Goal: Information Seeking & Learning: Learn about a topic

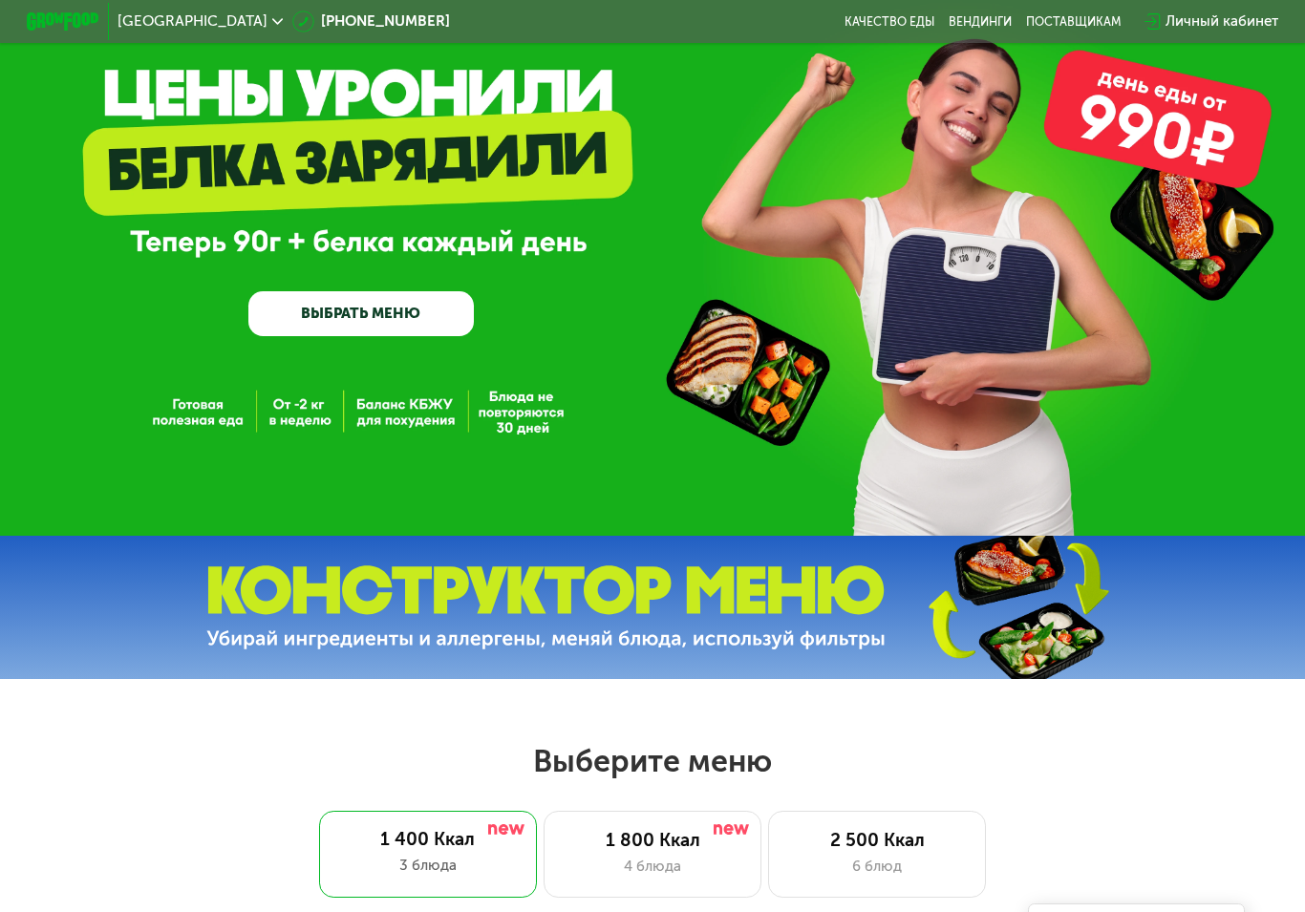
click at [1187, 238] on div "GrowFood — доставка правильного питания ВЫБРАТЬ МЕНЮ" at bounding box center [652, 232] width 1305 height 208
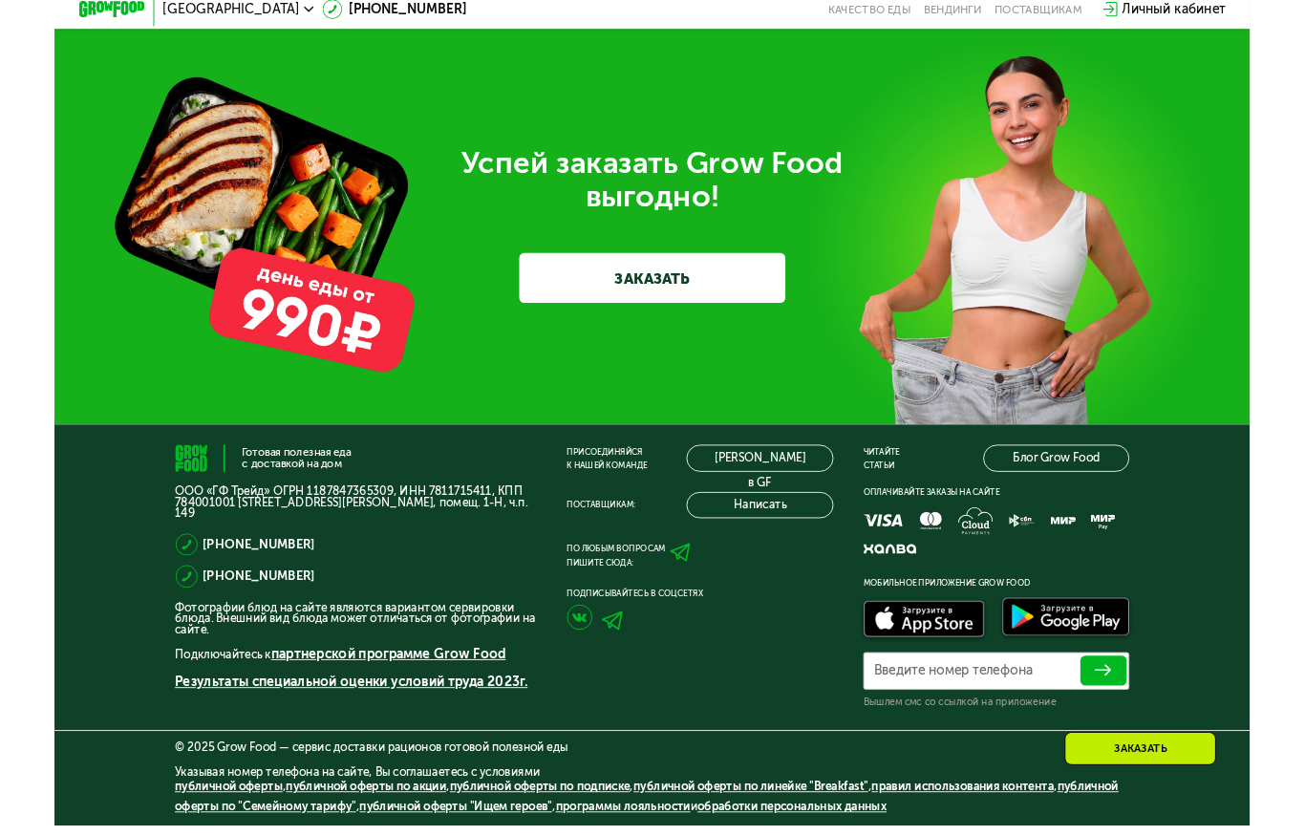
scroll to position [5282, 0]
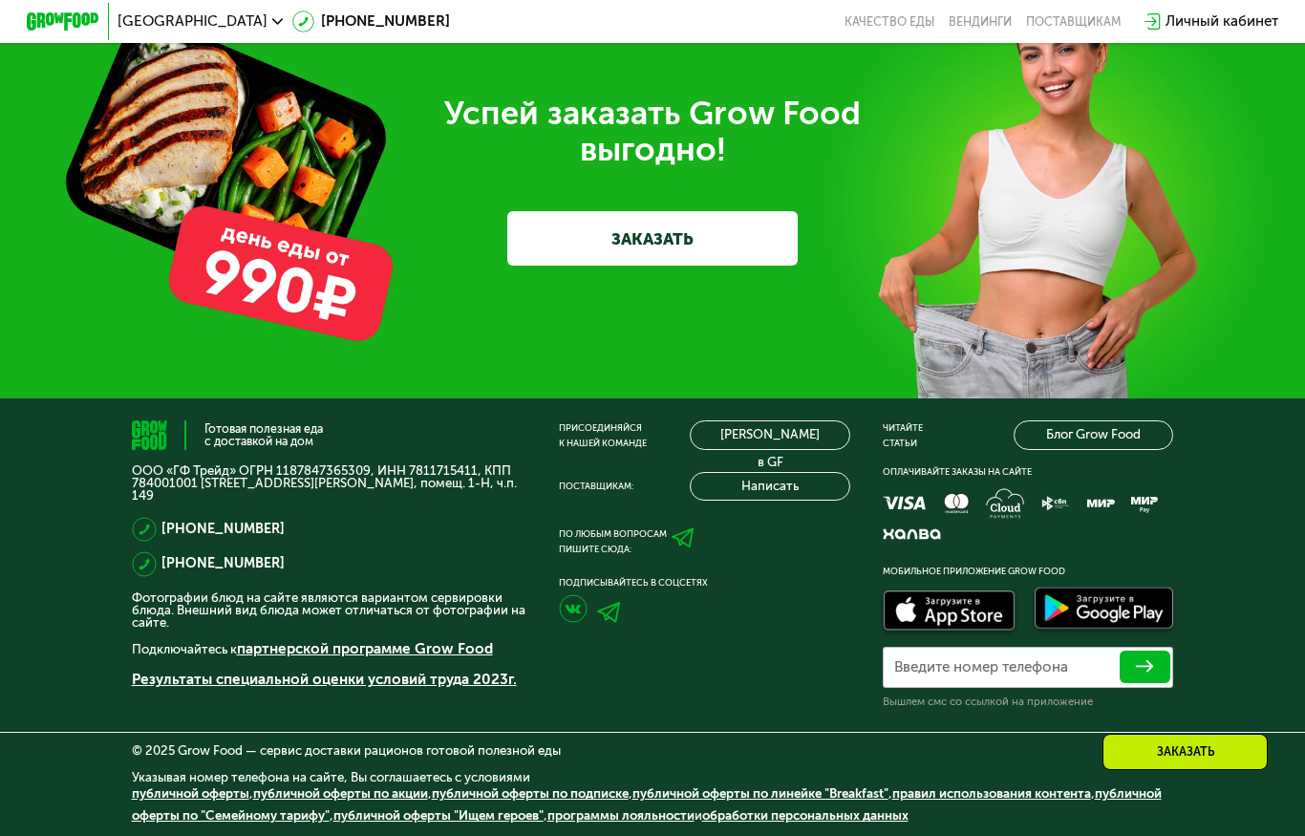
click at [1222, 189] on div "Успей заказать Grow Food выгодно! ЗАКАЗАТЬ" at bounding box center [652, 180] width 1305 height 435
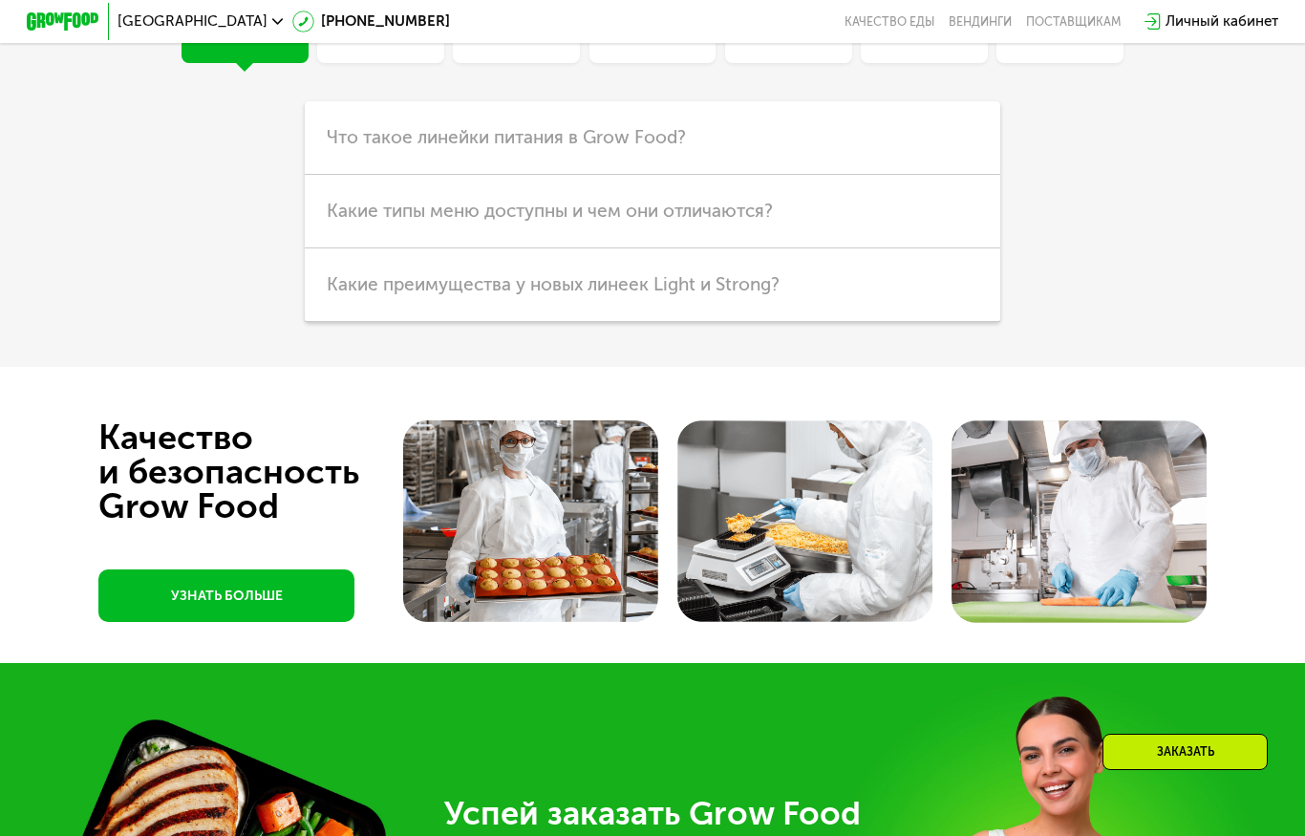
scroll to position [4376, 0]
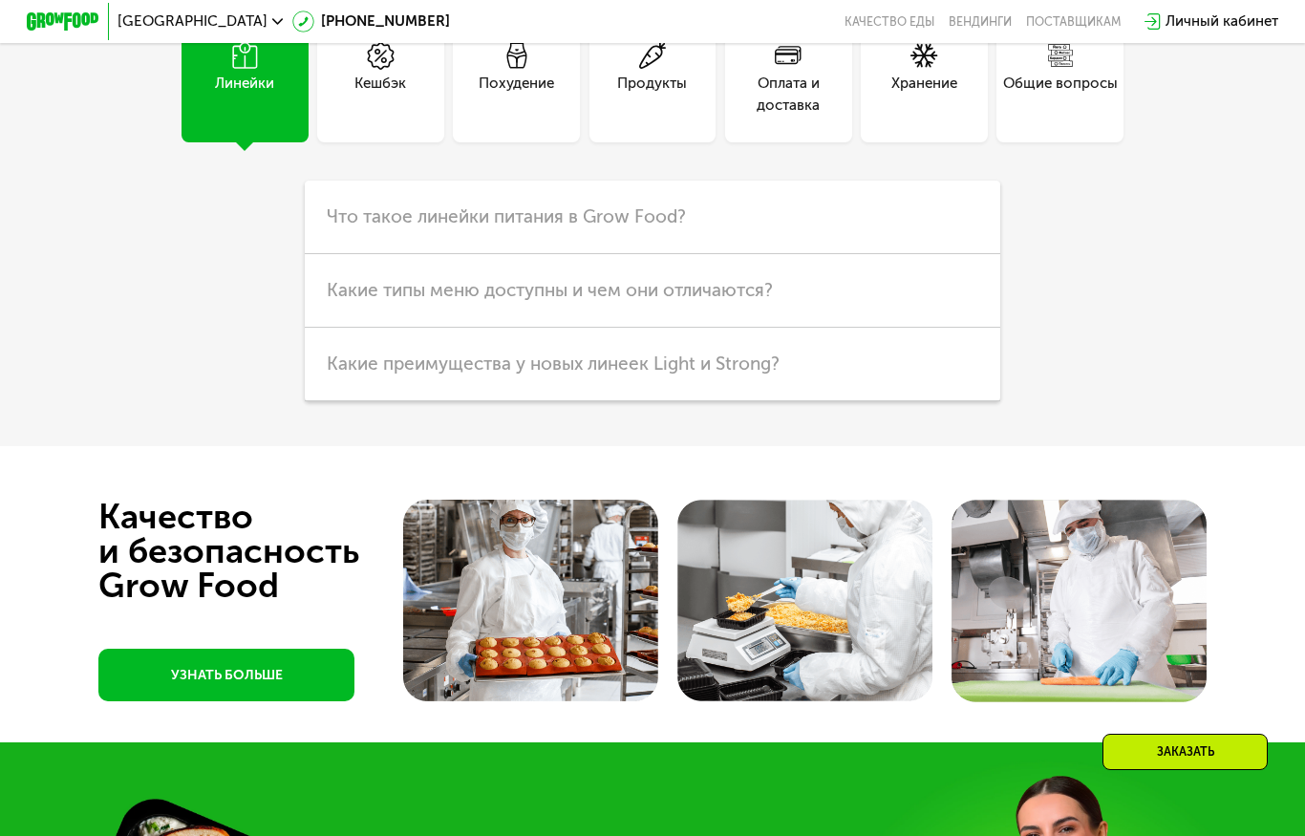
click at [927, 117] on div "Хранение" at bounding box center [924, 95] width 66 height 44
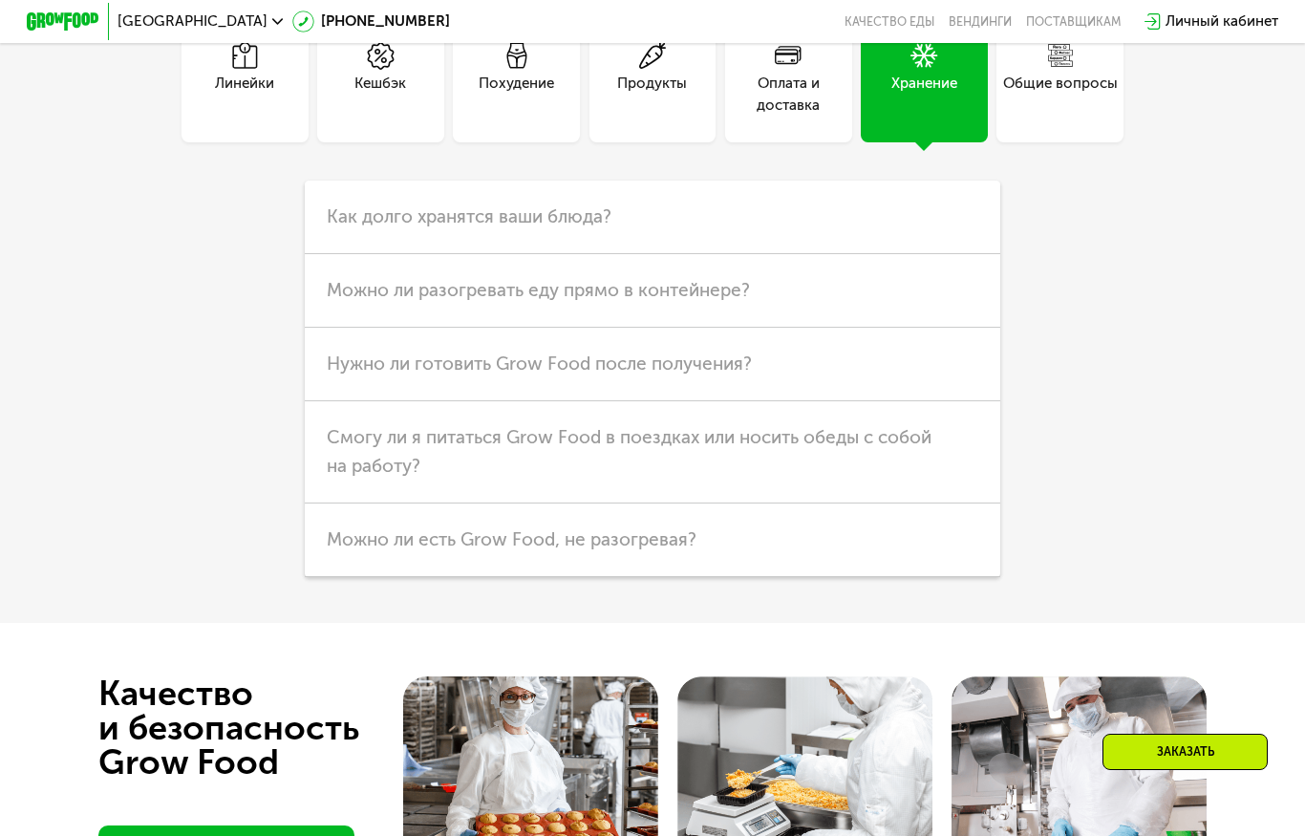
click at [933, 328] on h3 "Можно ли разогревать еду прямо в контейнере?" at bounding box center [653, 291] width 696 height 74
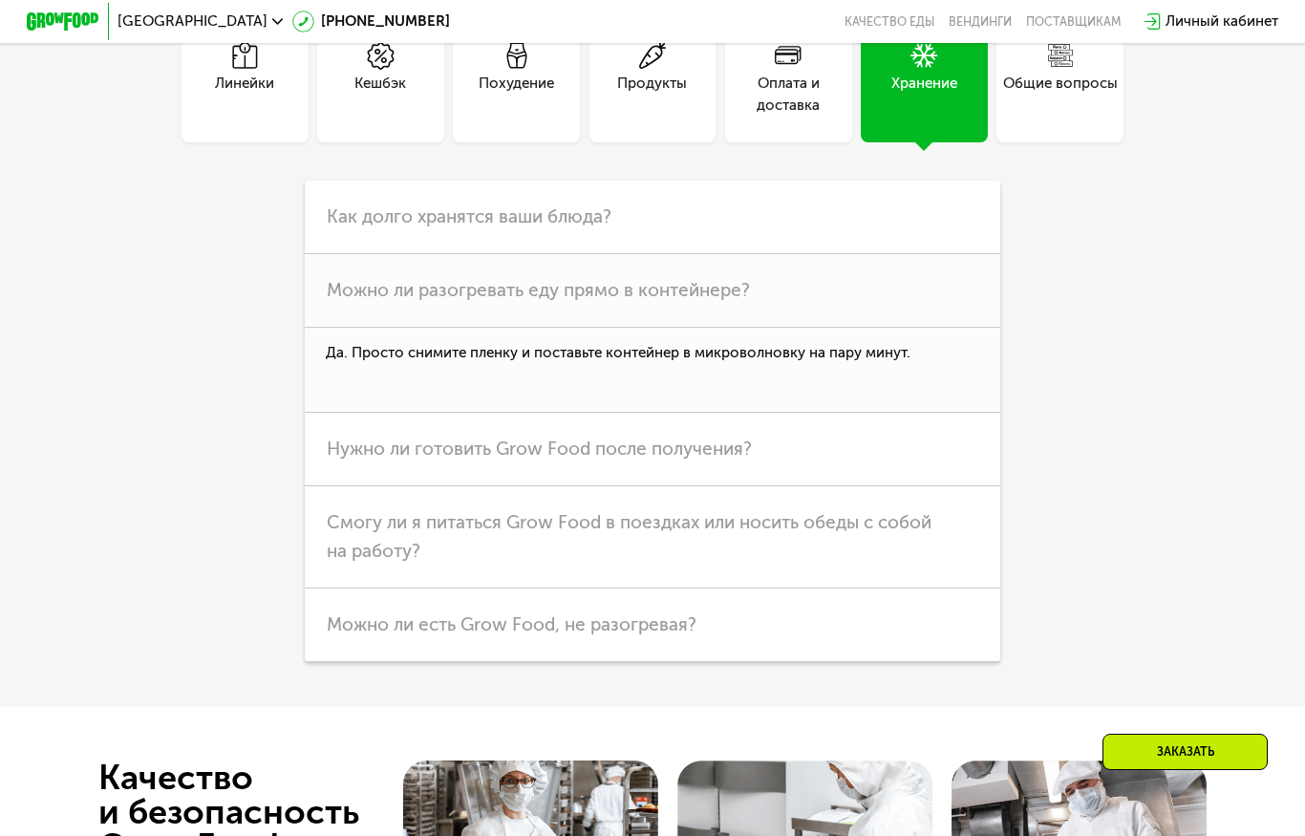
click at [948, 486] on h3 "Нужно ли готовить Grow Food после получения?" at bounding box center [653, 450] width 696 height 74
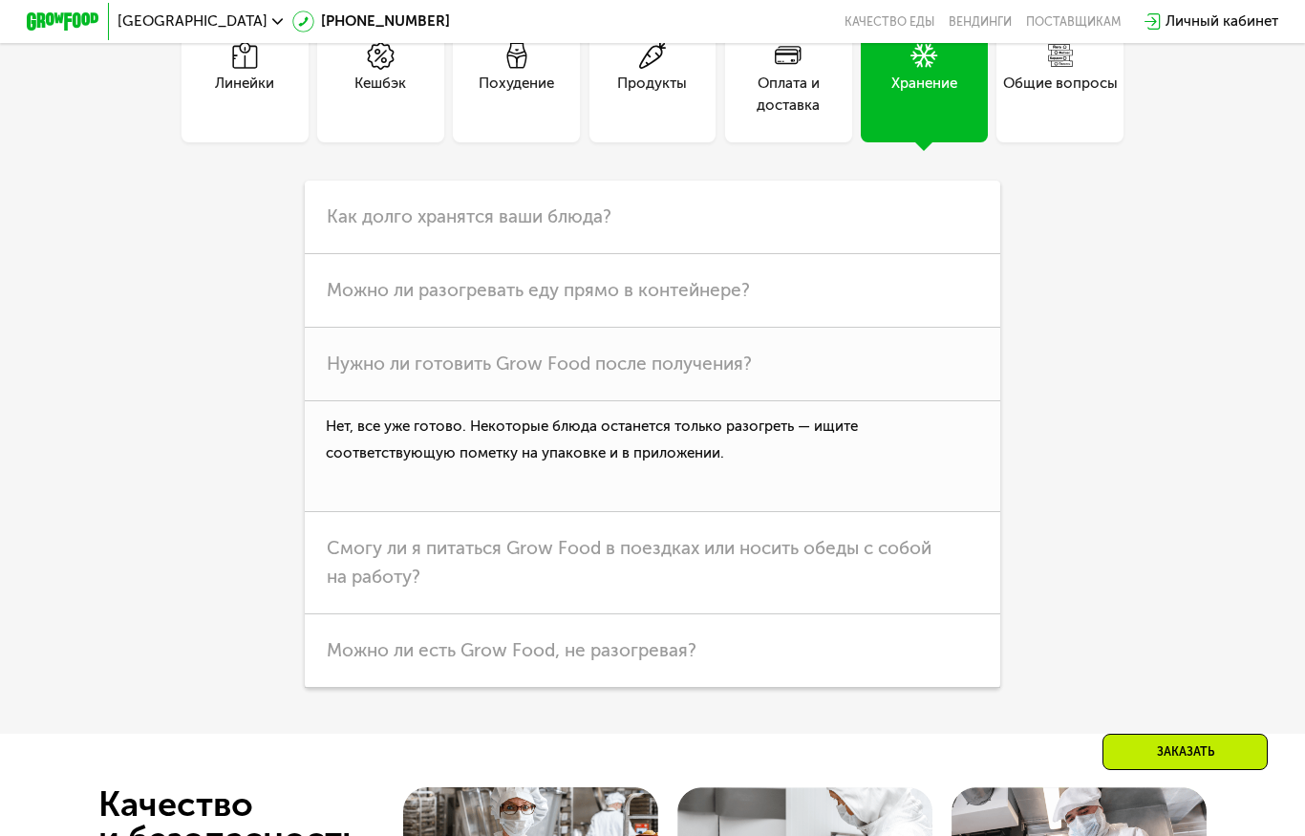
click at [943, 614] on h3 "Смогу ли я питаться Grow Food в поездках или носить обеды с собой на работу?" at bounding box center [653, 563] width 696 height 102
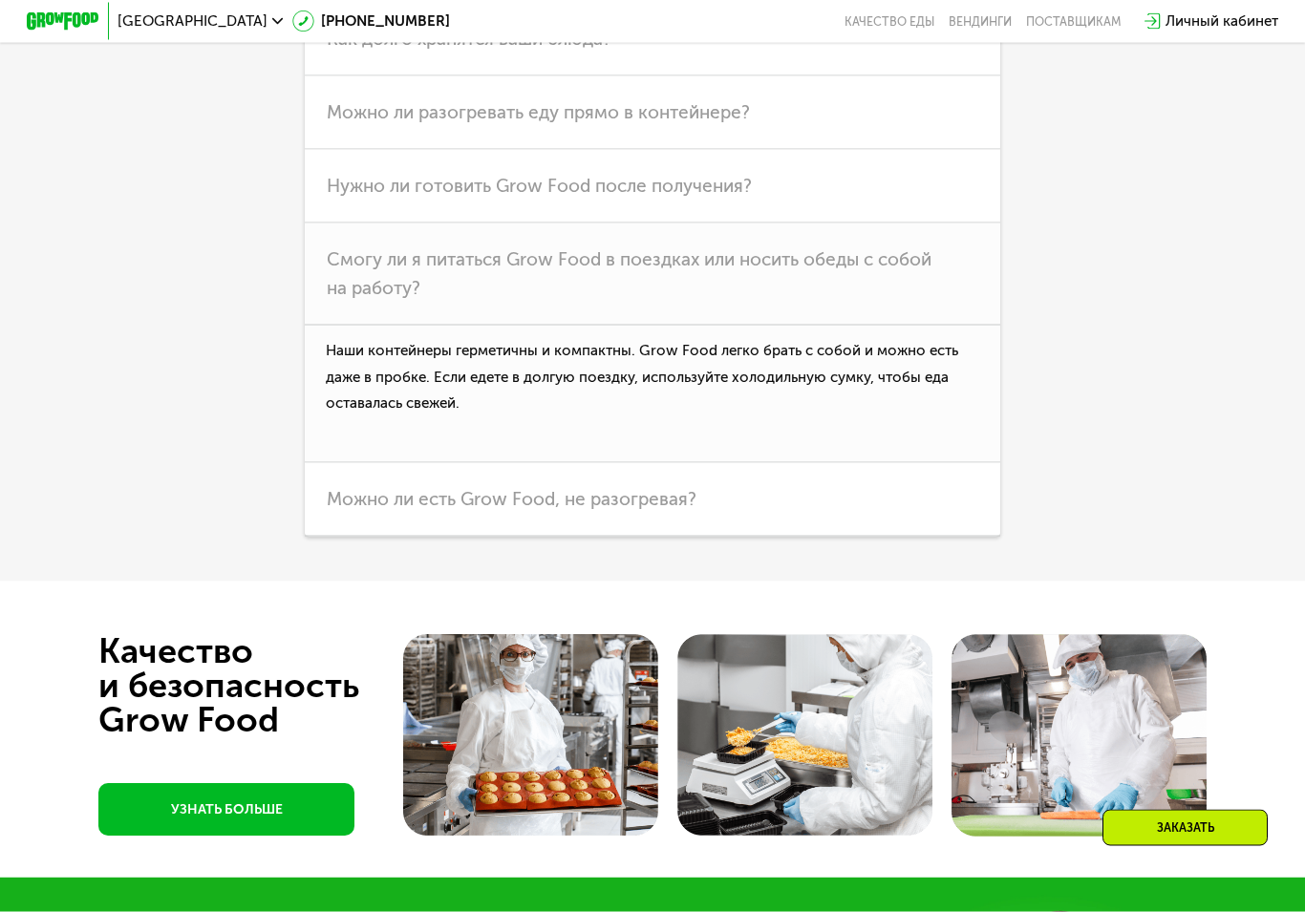
click at [959, 537] on h3 "Можно ли есть Grow Food, не разогревая?" at bounding box center [653, 500] width 696 height 74
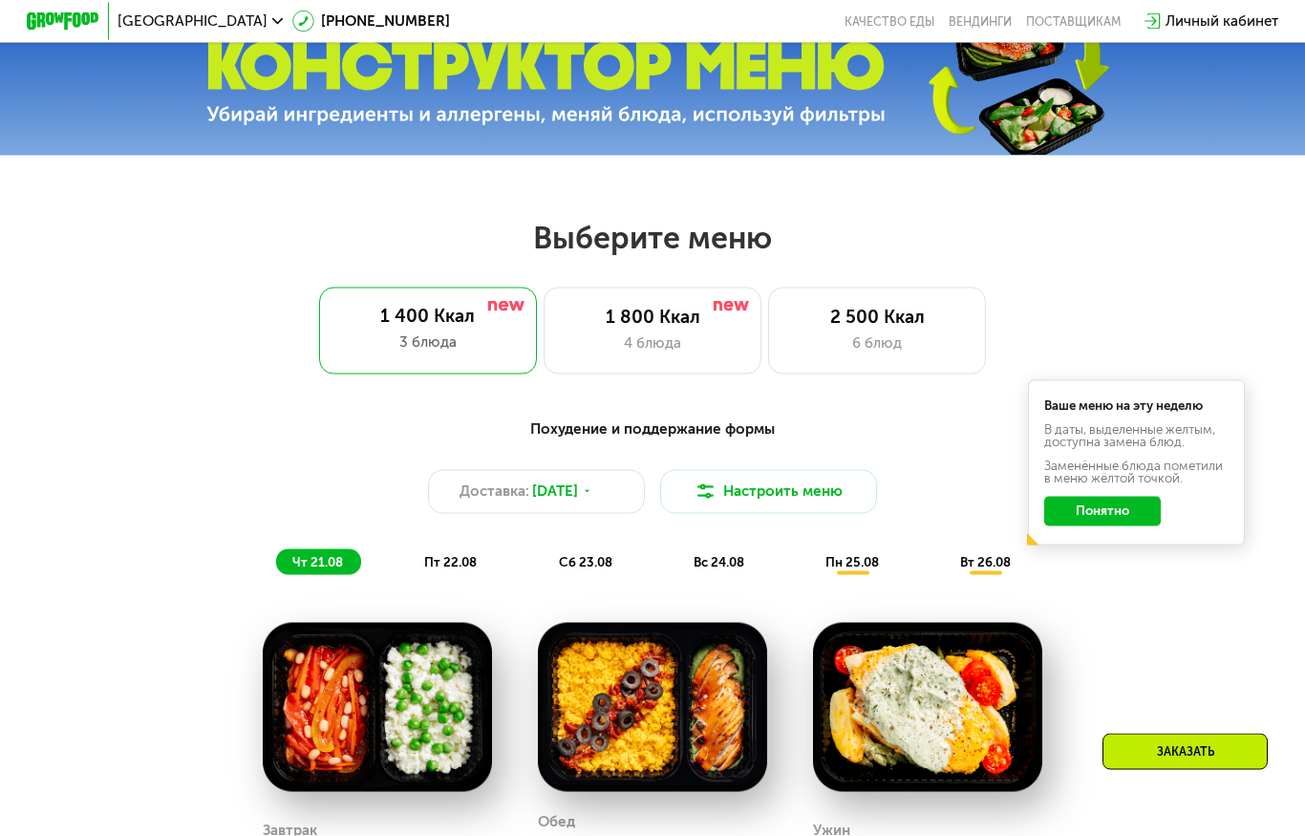
scroll to position [509, 0]
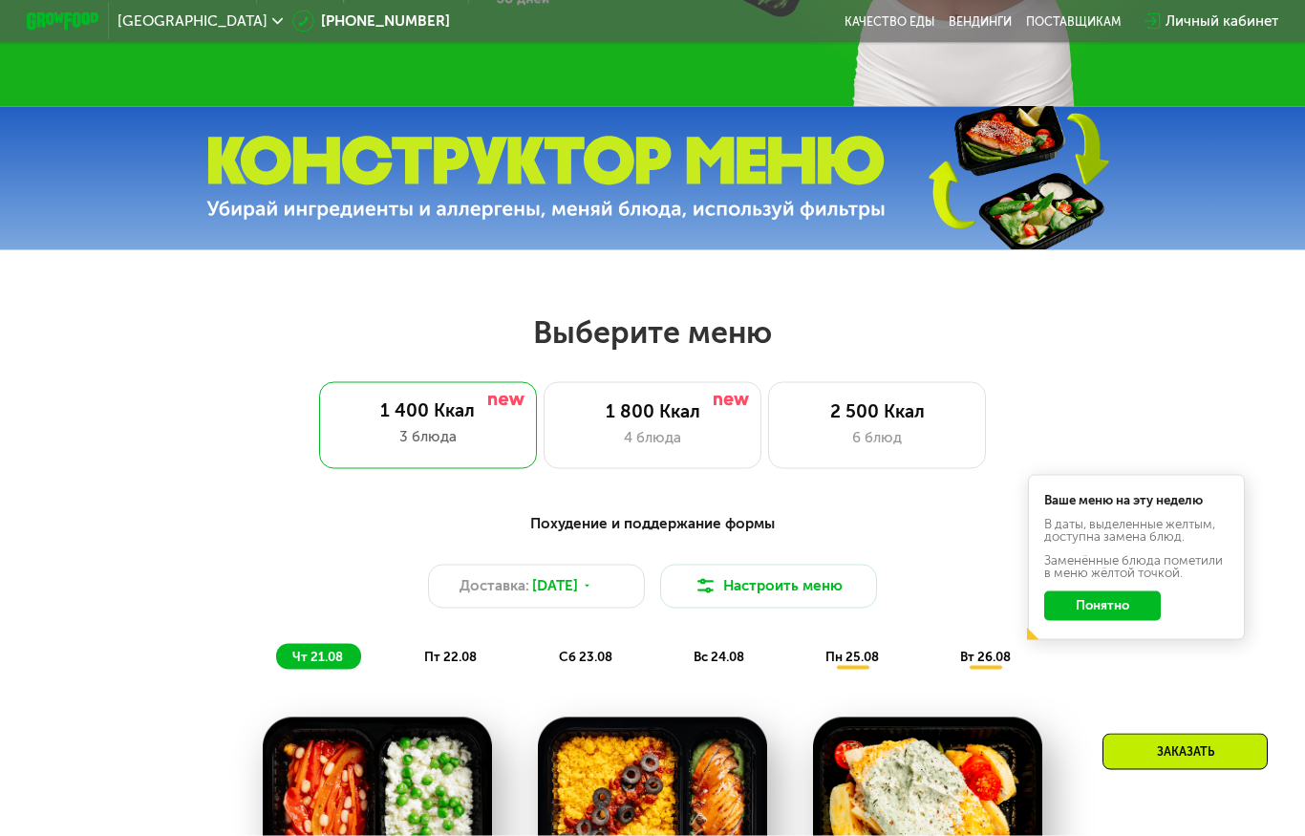
click at [589, 430] on div "4 блюда" at bounding box center [653, 438] width 180 height 22
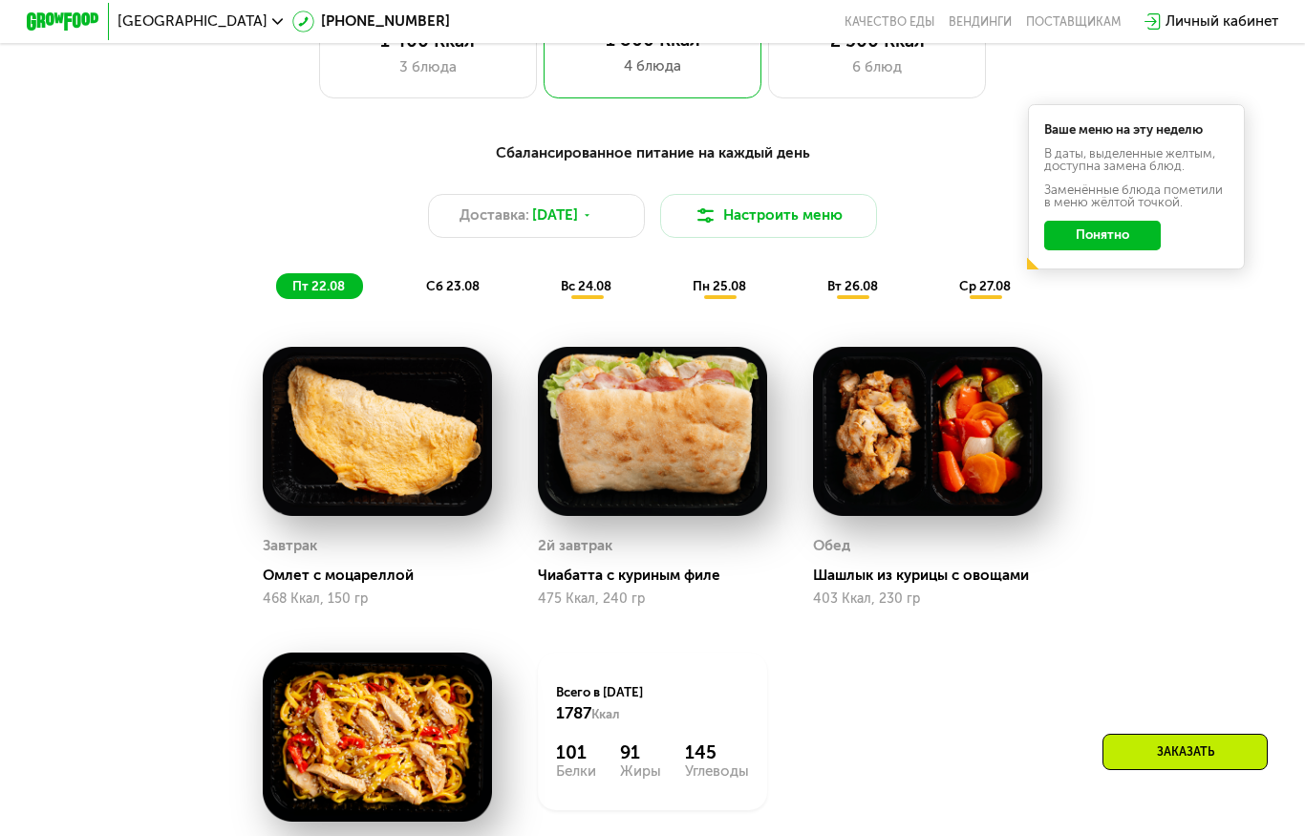
scroll to position [792, 0]
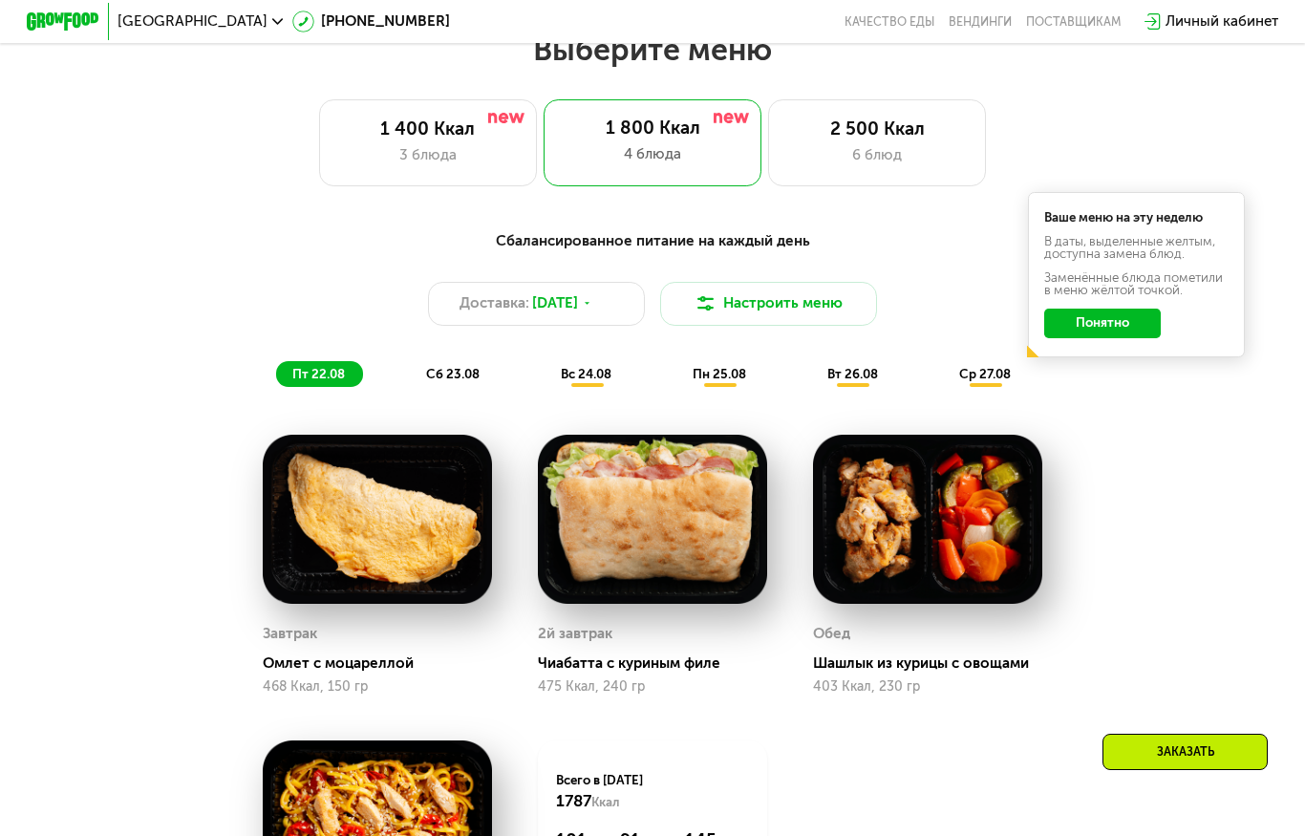
click at [920, 144] on div "6 блюд" at bounding box center [877, 155] width 180 height 22
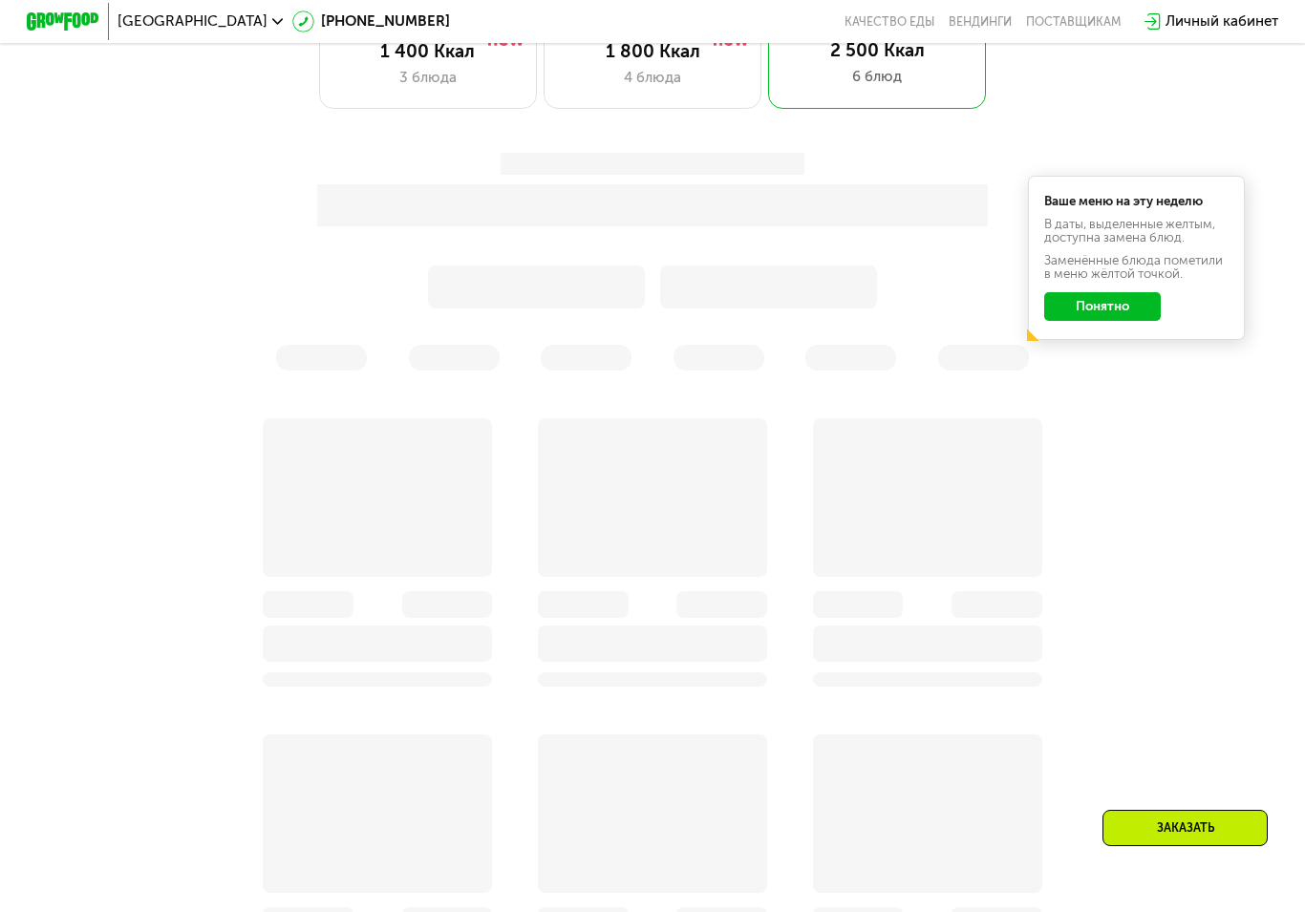
scroll to position [1057, 0]
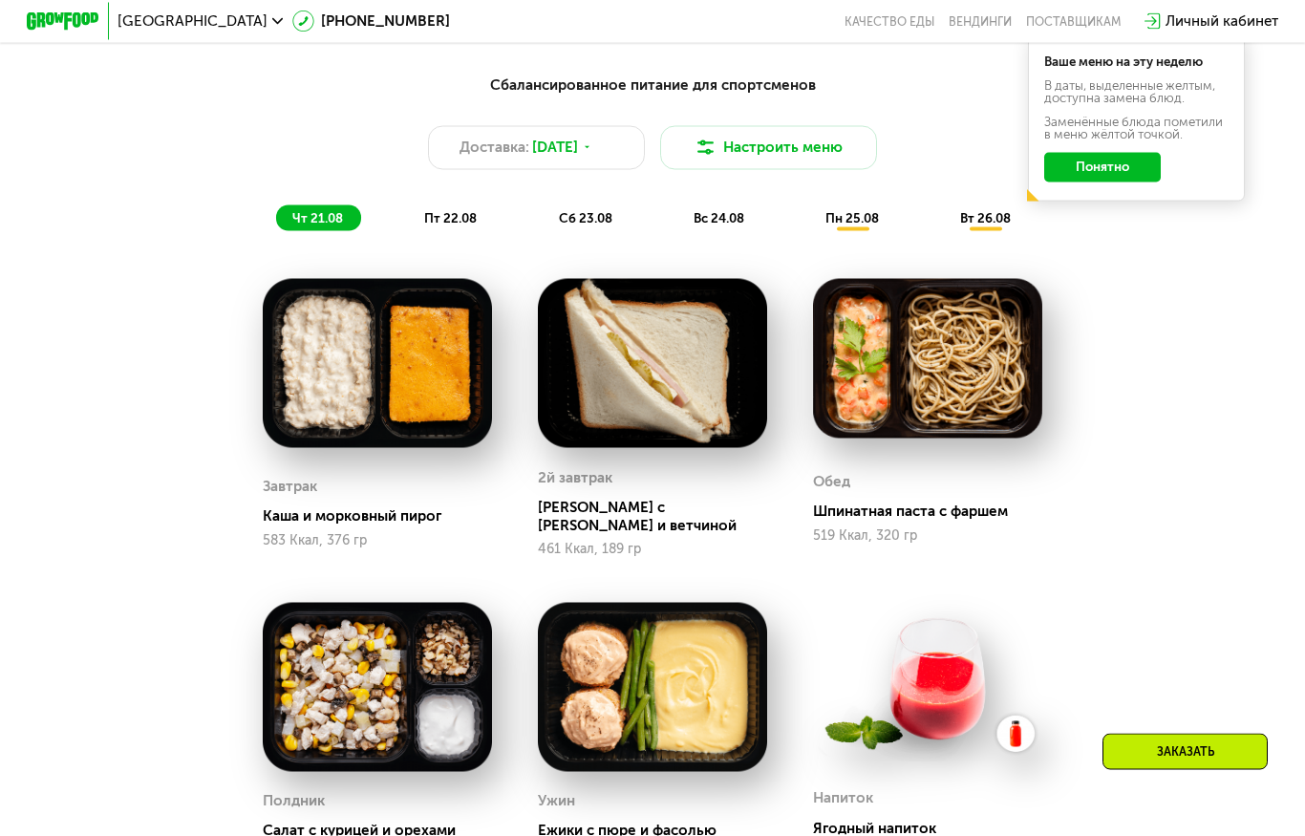
click at [542, 225] on div "пт 22.08" at bounding box center [586, 218] width 88 height 26
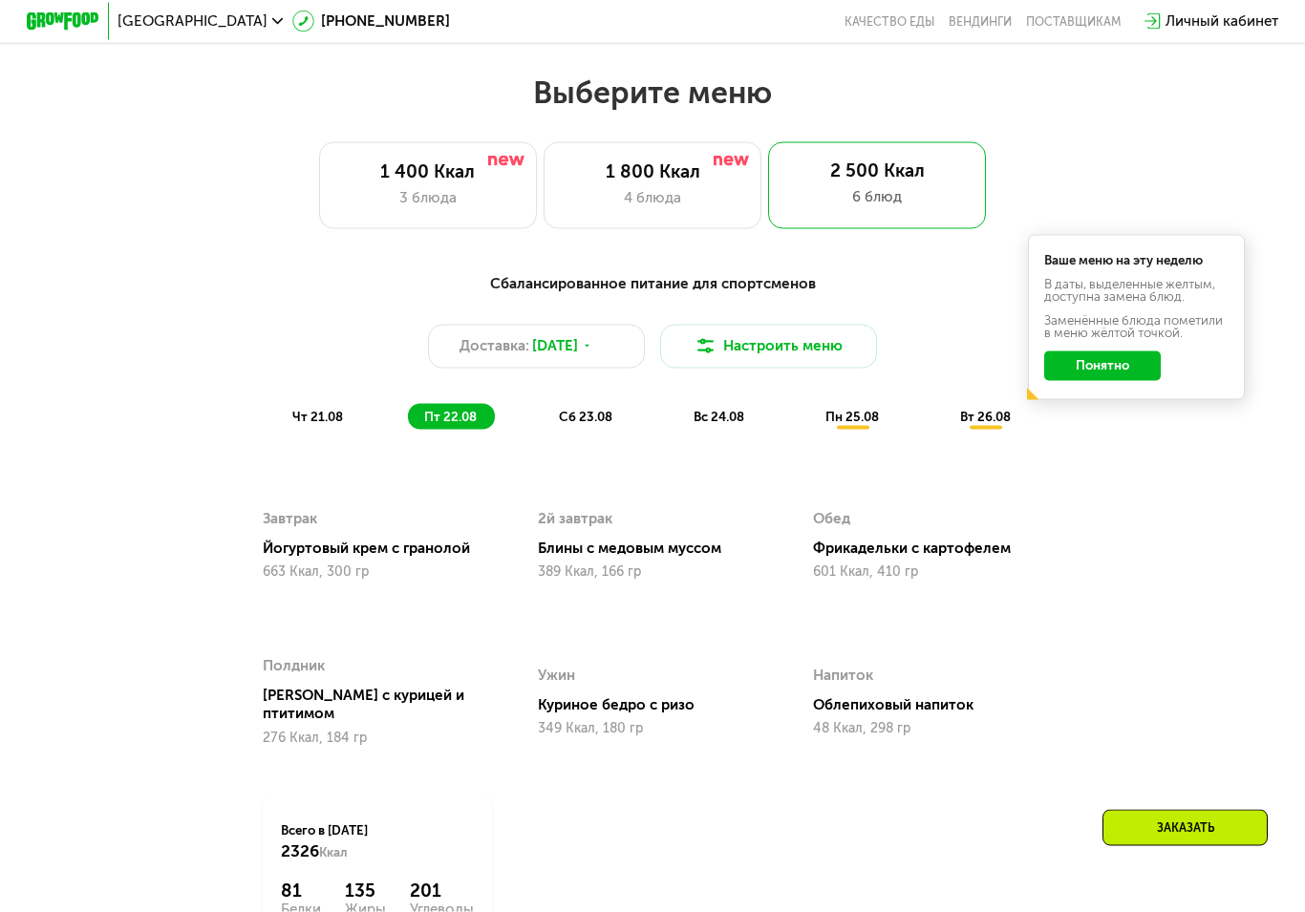
scroll to position [856, 0]
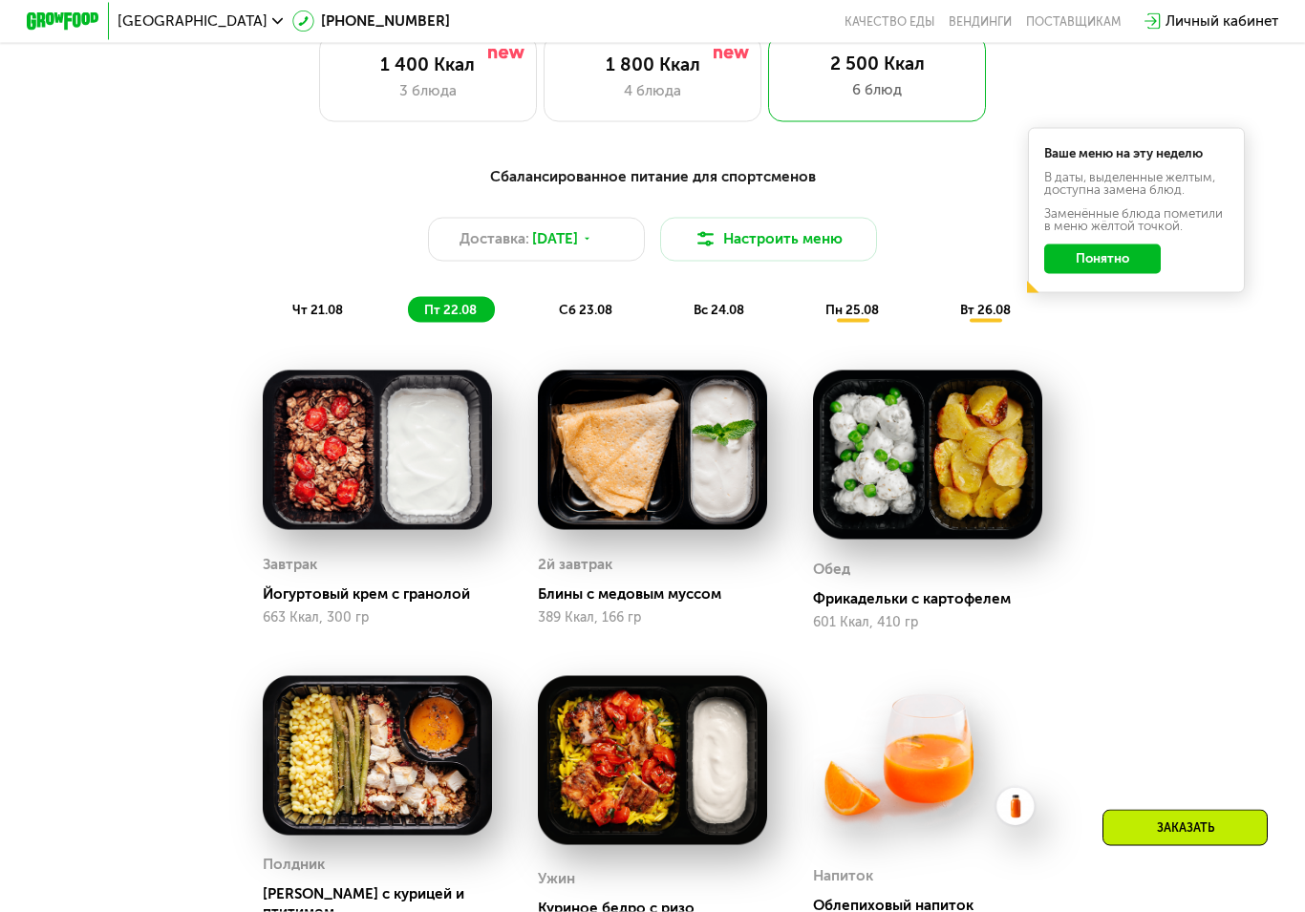
click at [677, 297] on div "сб 23.08" at bounding box center [719, 310] width 85 height 26
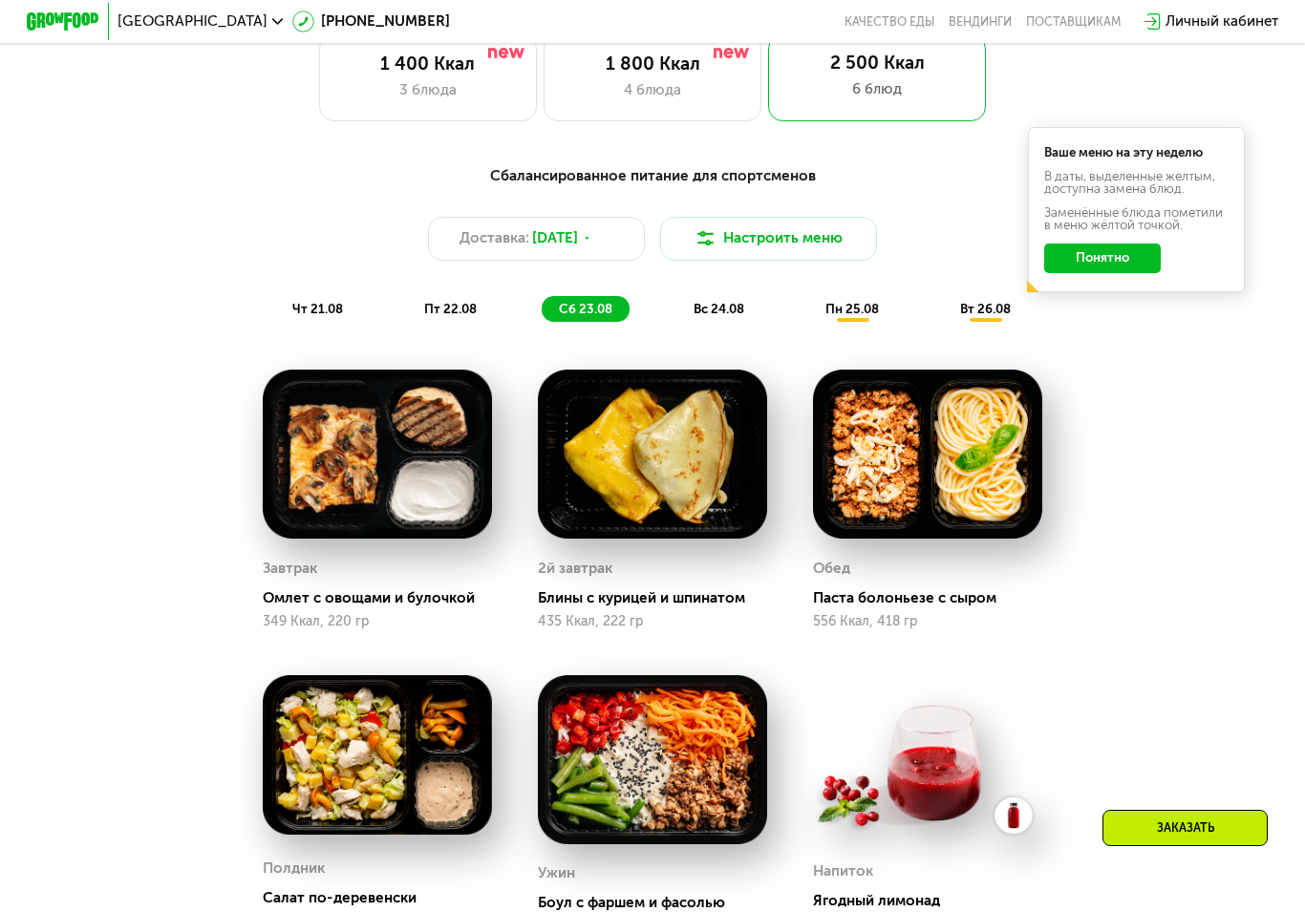
click at [809, 298] on div "вс 24.08" at bounding box center [853, 309] width 88 height 26
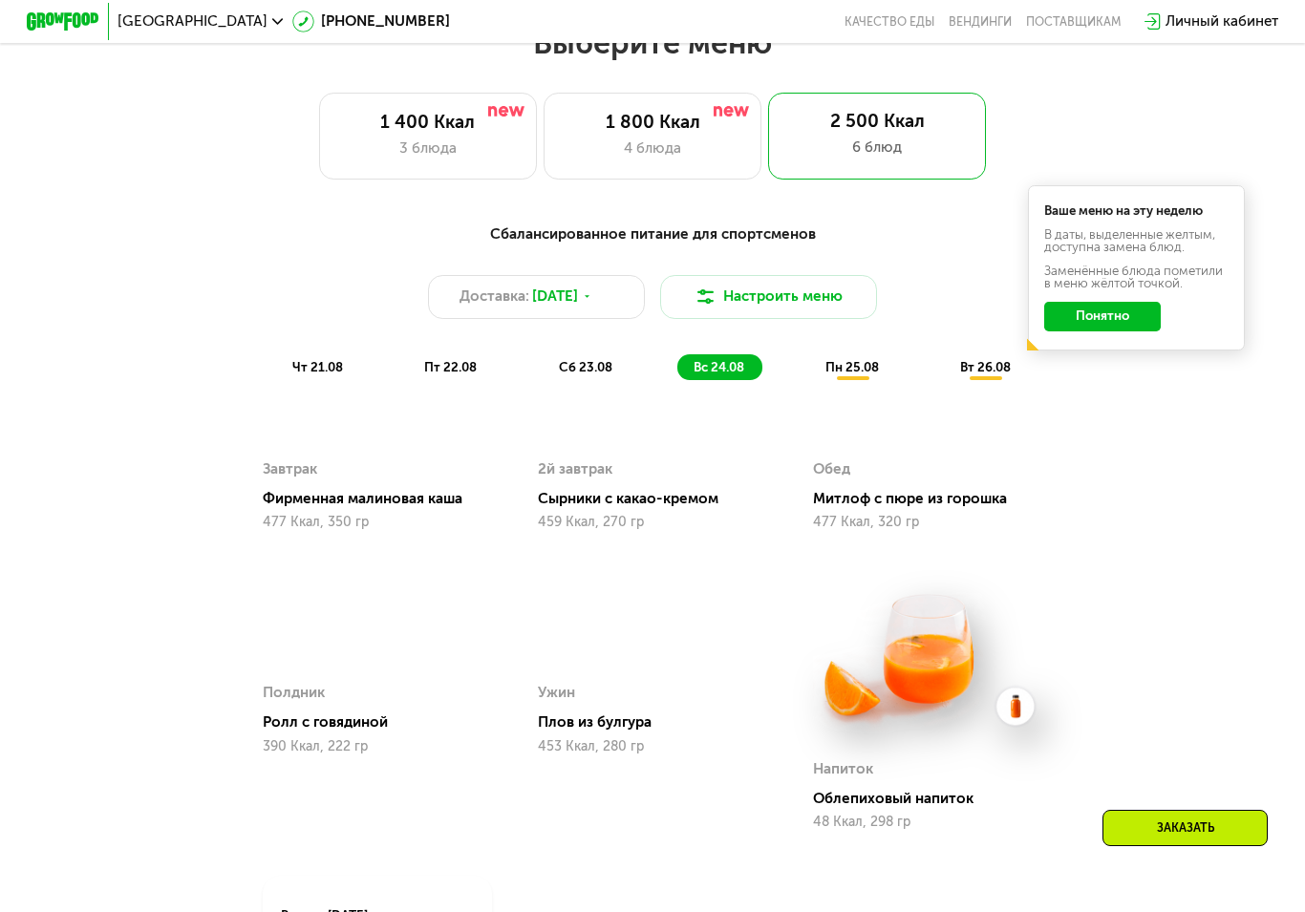
scroll to position [806, 0]
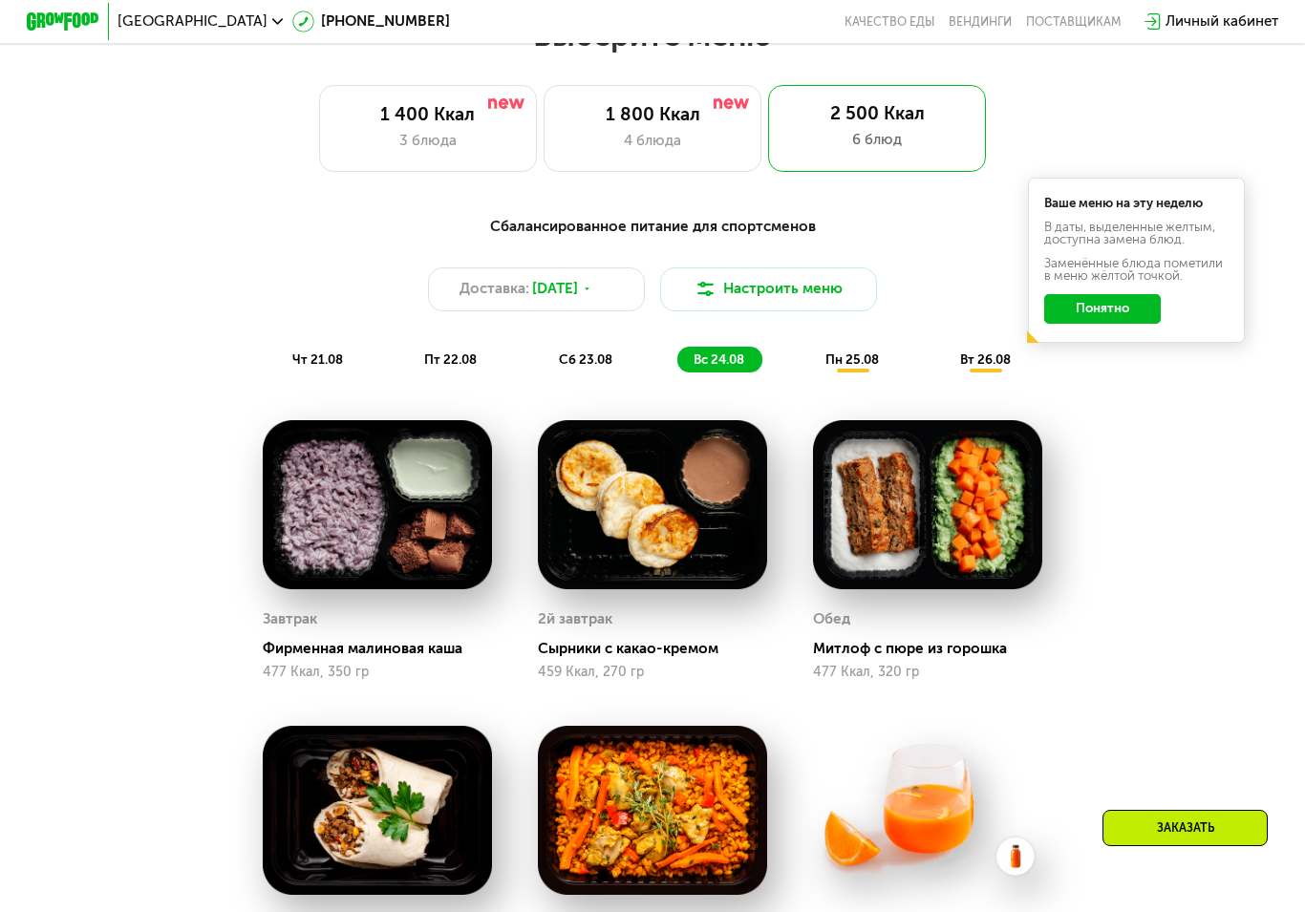
click at [865, 356] on span "пн 25.08" at bounding box center [851, 359] width 53 height 14
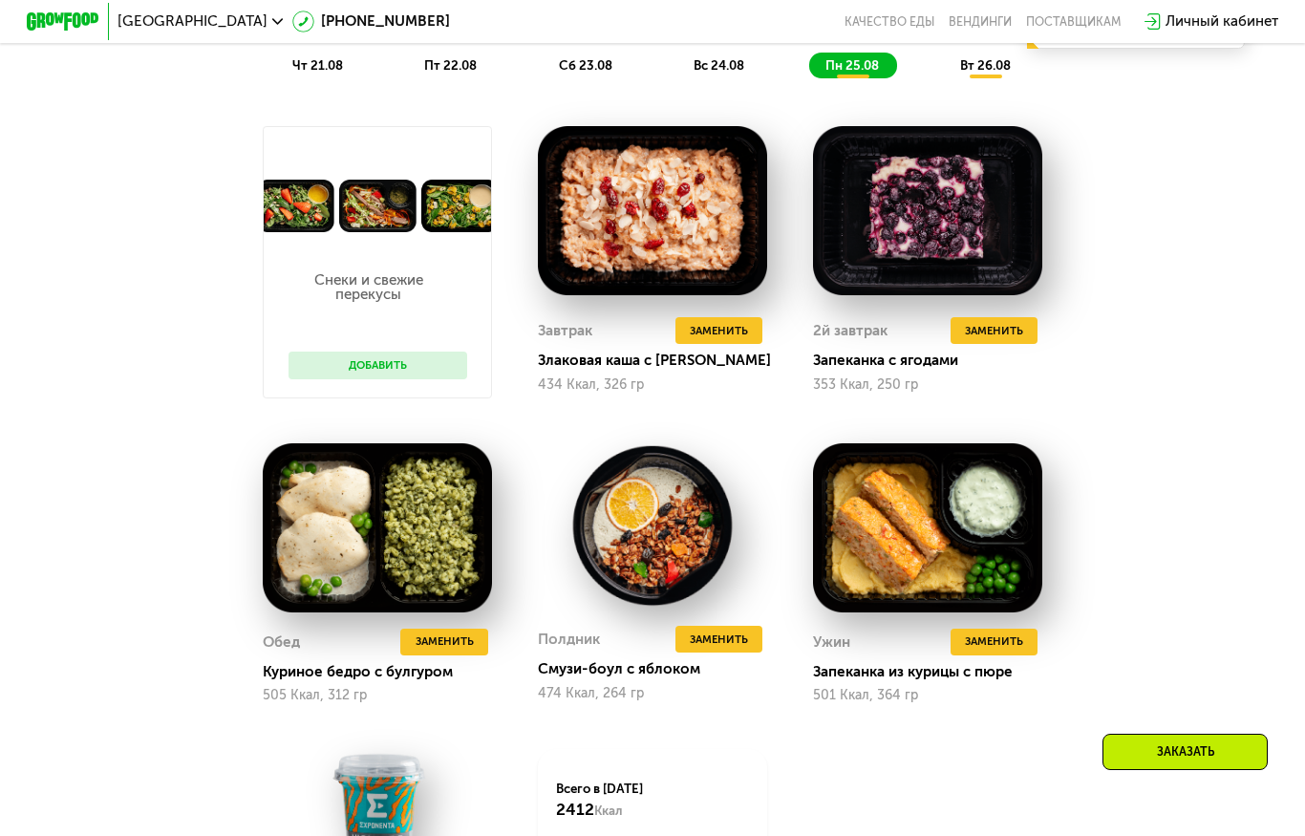
scroll to position [1099, 0]
click at [730, 63] on span "вс 24.08" at bounding box center [718, 66] width 51 height 14
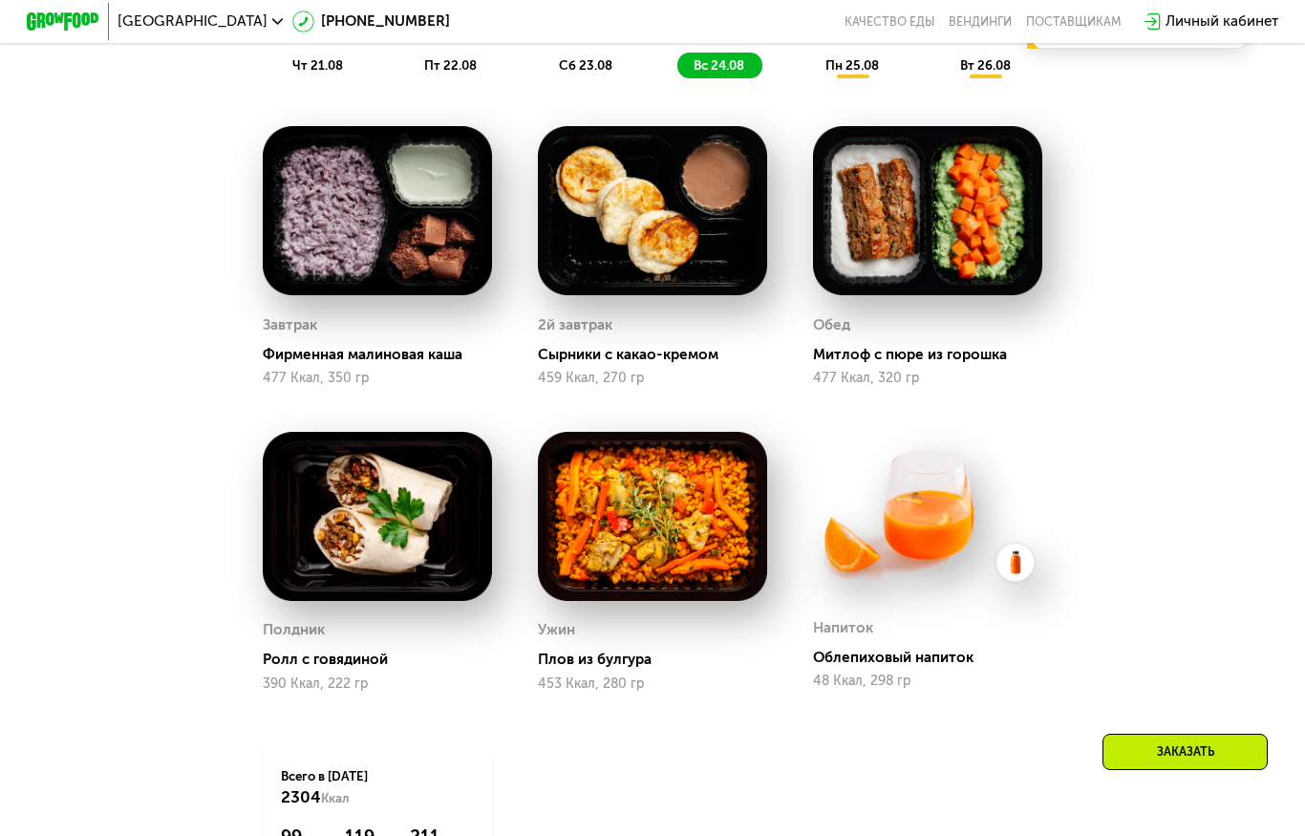
click at [825, 65] on span "пн 25.08" at bounding box center [851, 65] width 53 height 14
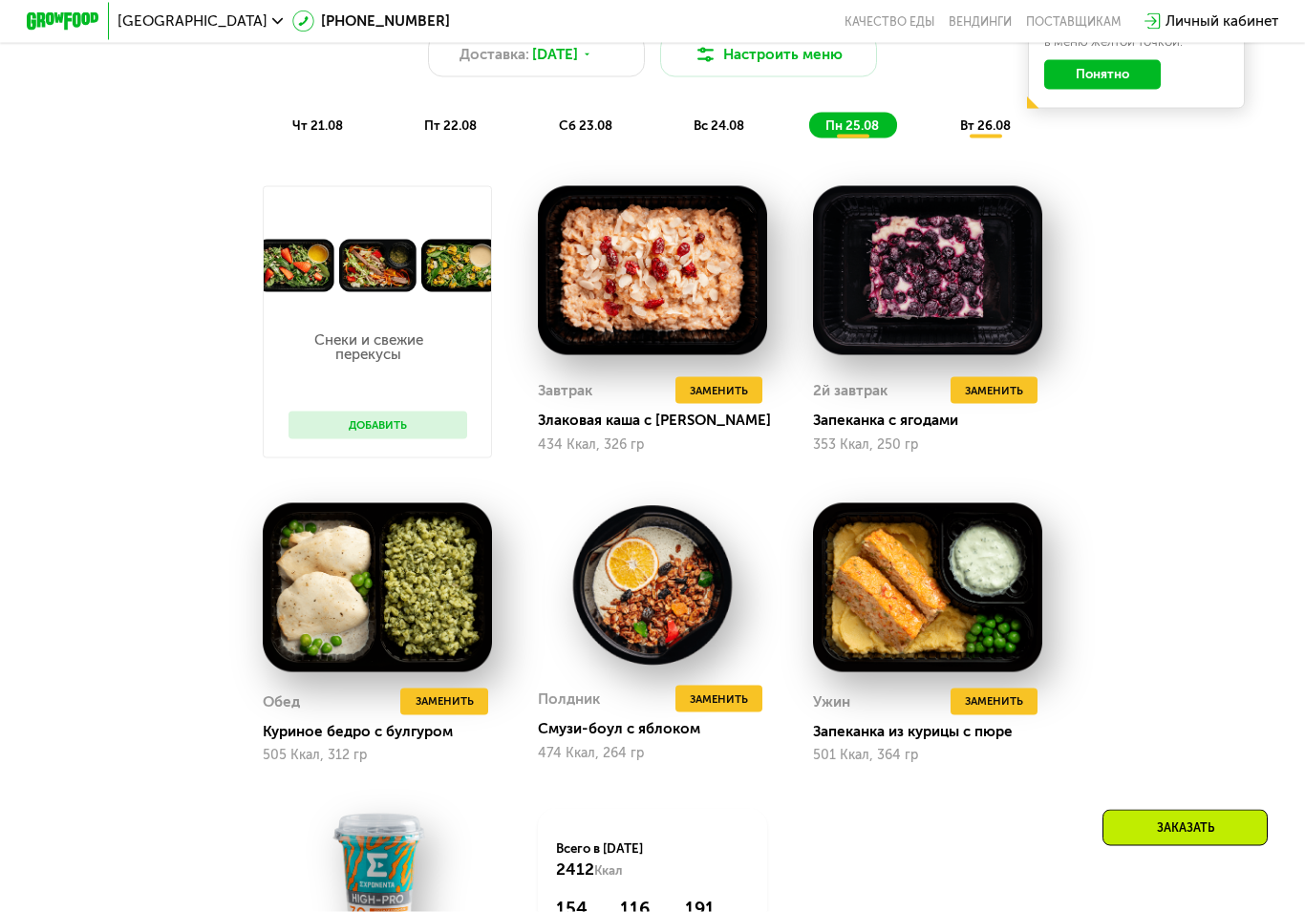
scroll to position [1051, 0]
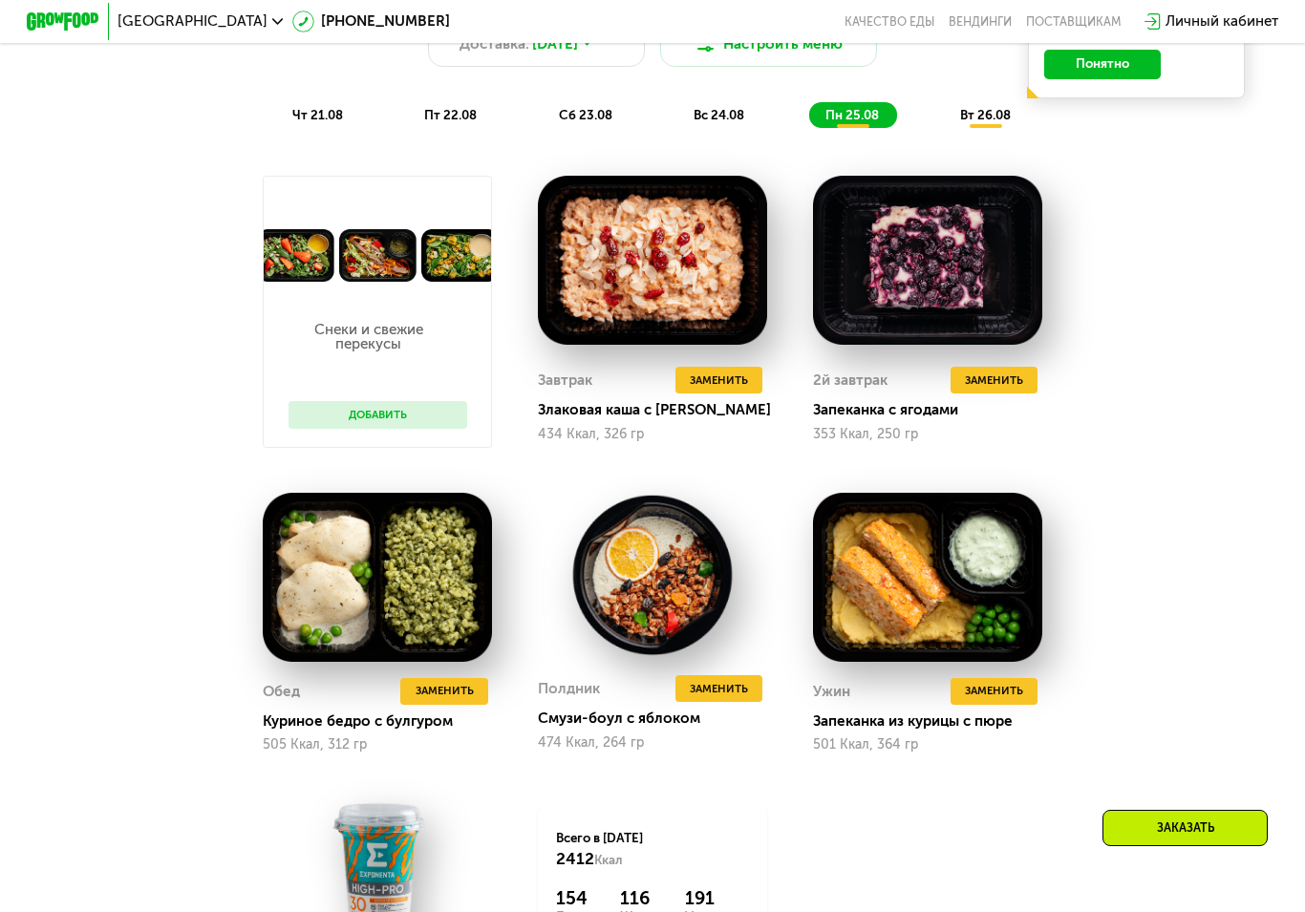
click at [1030, 383] on button "Заменить" at bounding box center [993, 380] width 87 height 27
click at [1020, 379] on span "Заменить" at bounding box center [994, 381] width 58 height 18
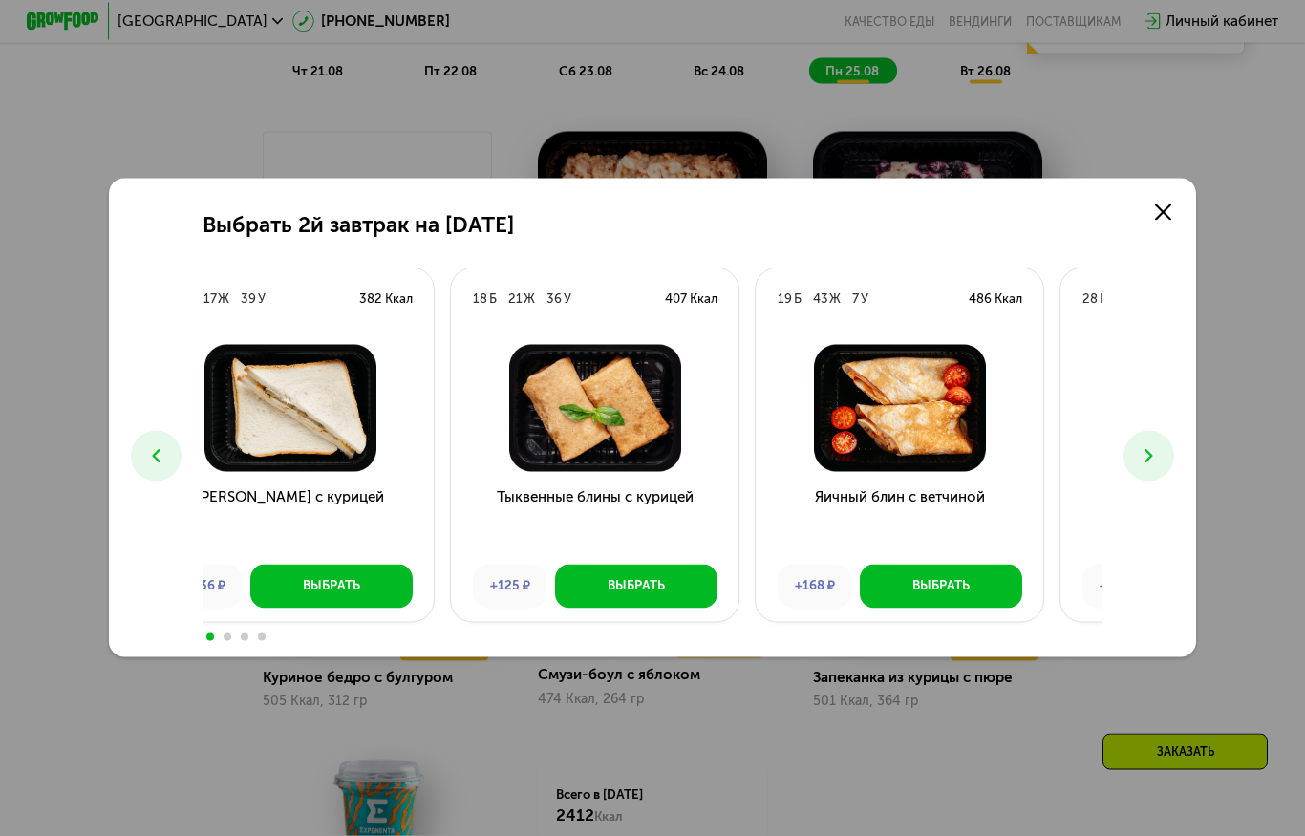
scroll to position [1095, 0]
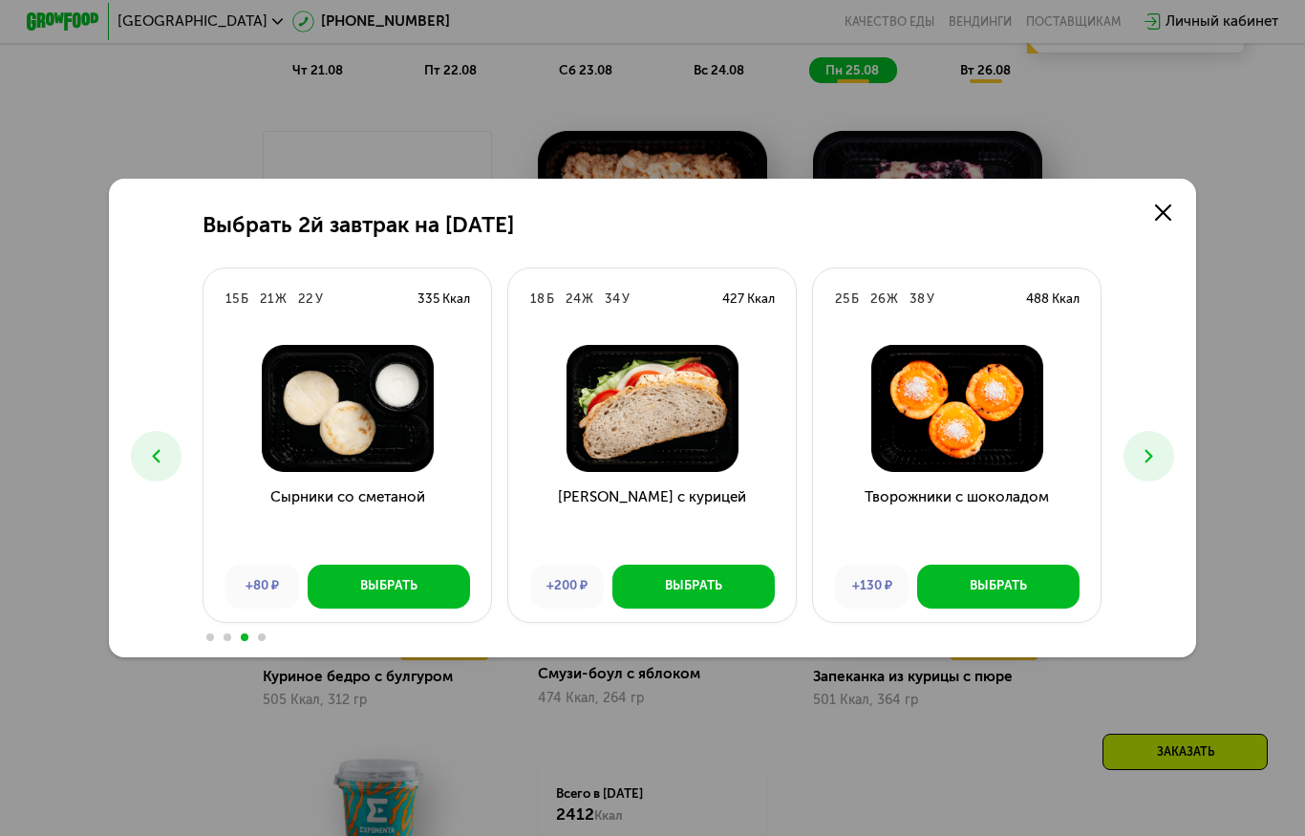
click at [1162, 207] on icon at bounding box center [1163, 212] width 16 height 16
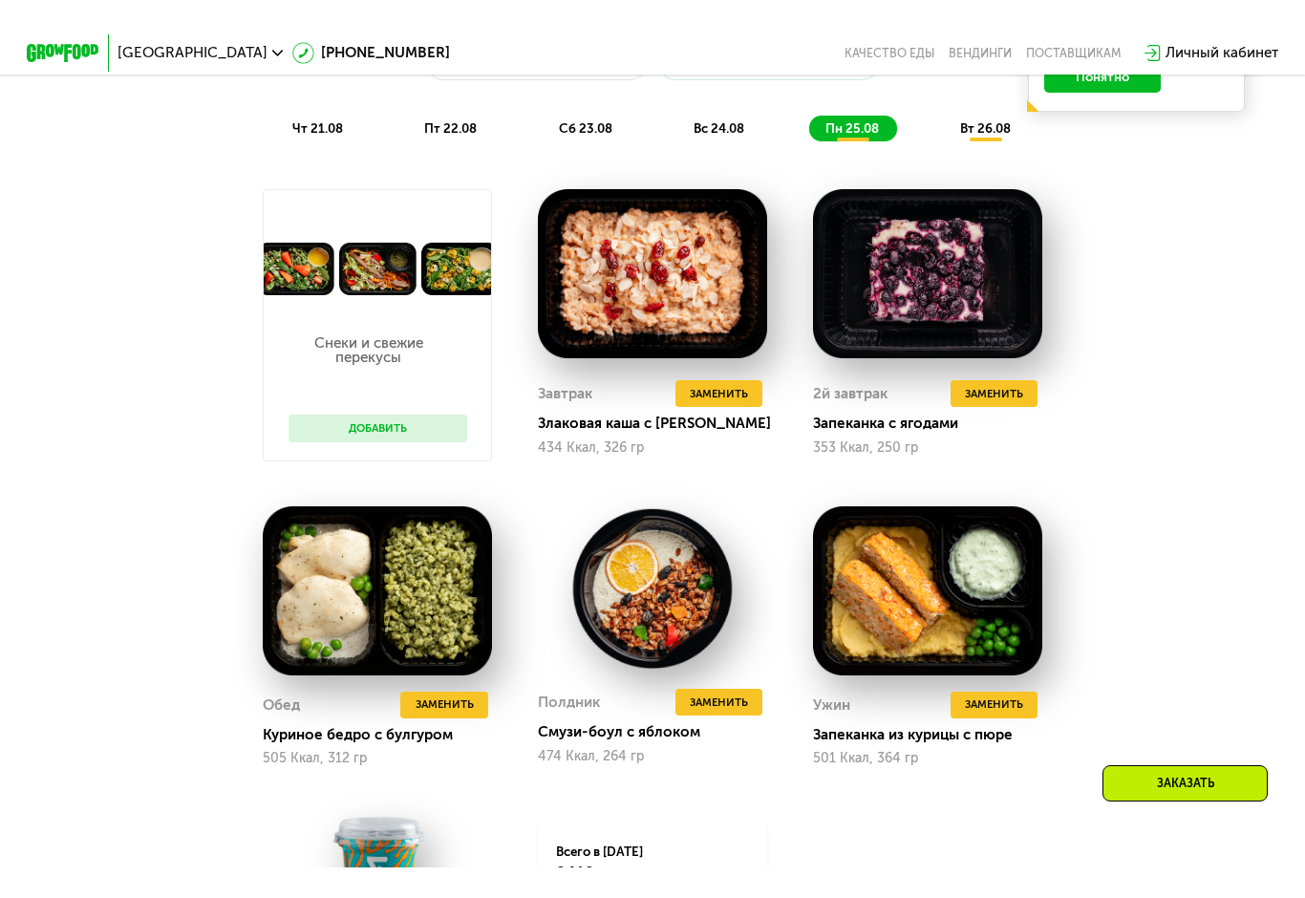
scroll to position [1034, 0]
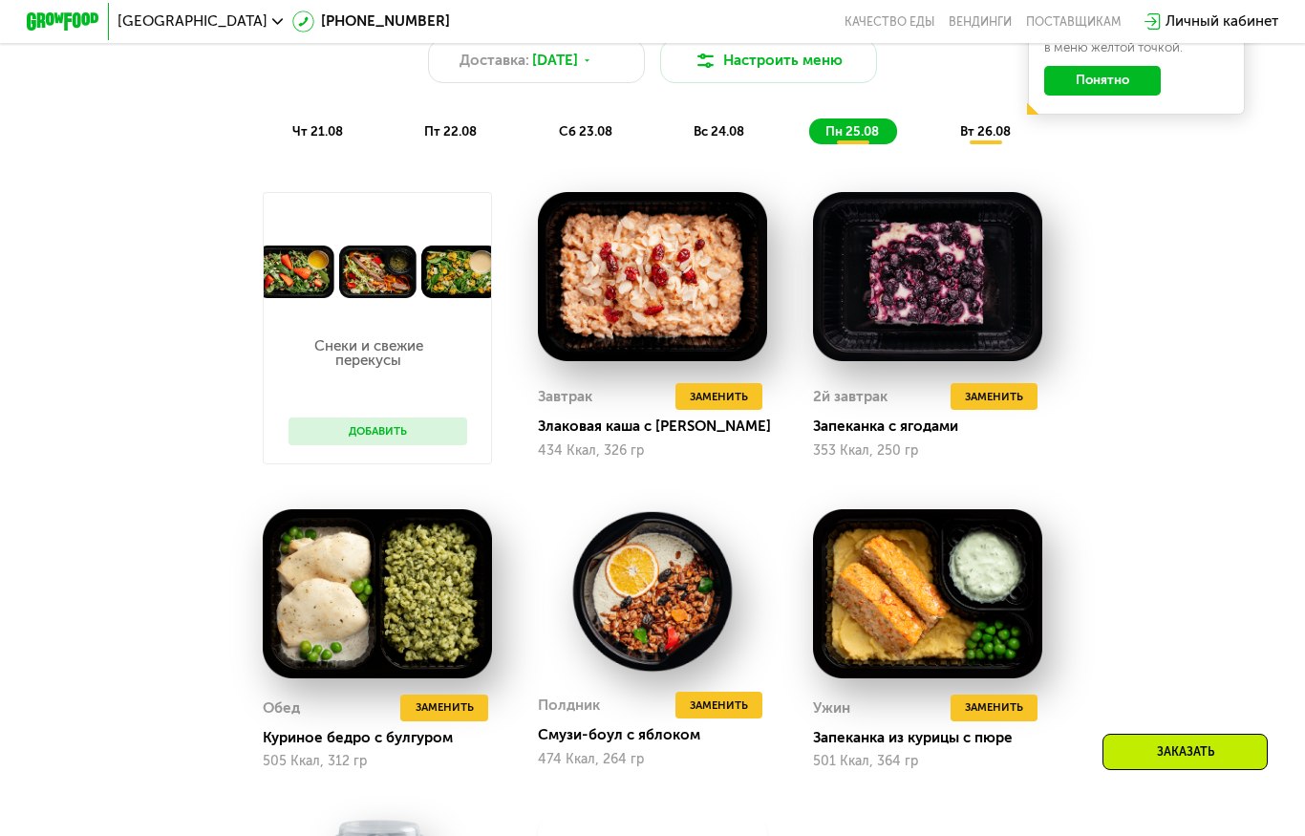
click at [992, 135] on span "вт 26.08" at bounding box center [985, 131] width 51 height 14
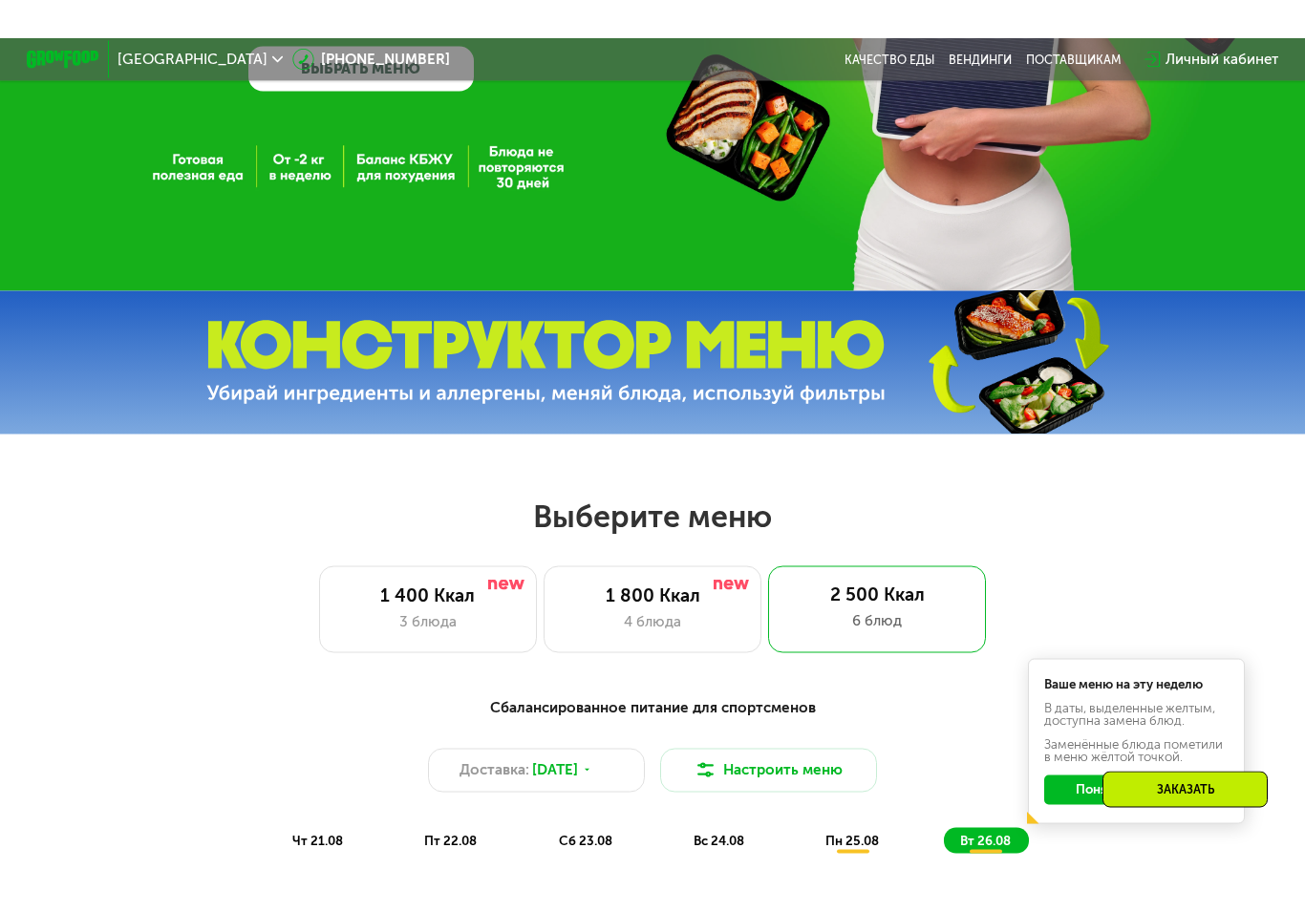
scroll to position [620, 0]
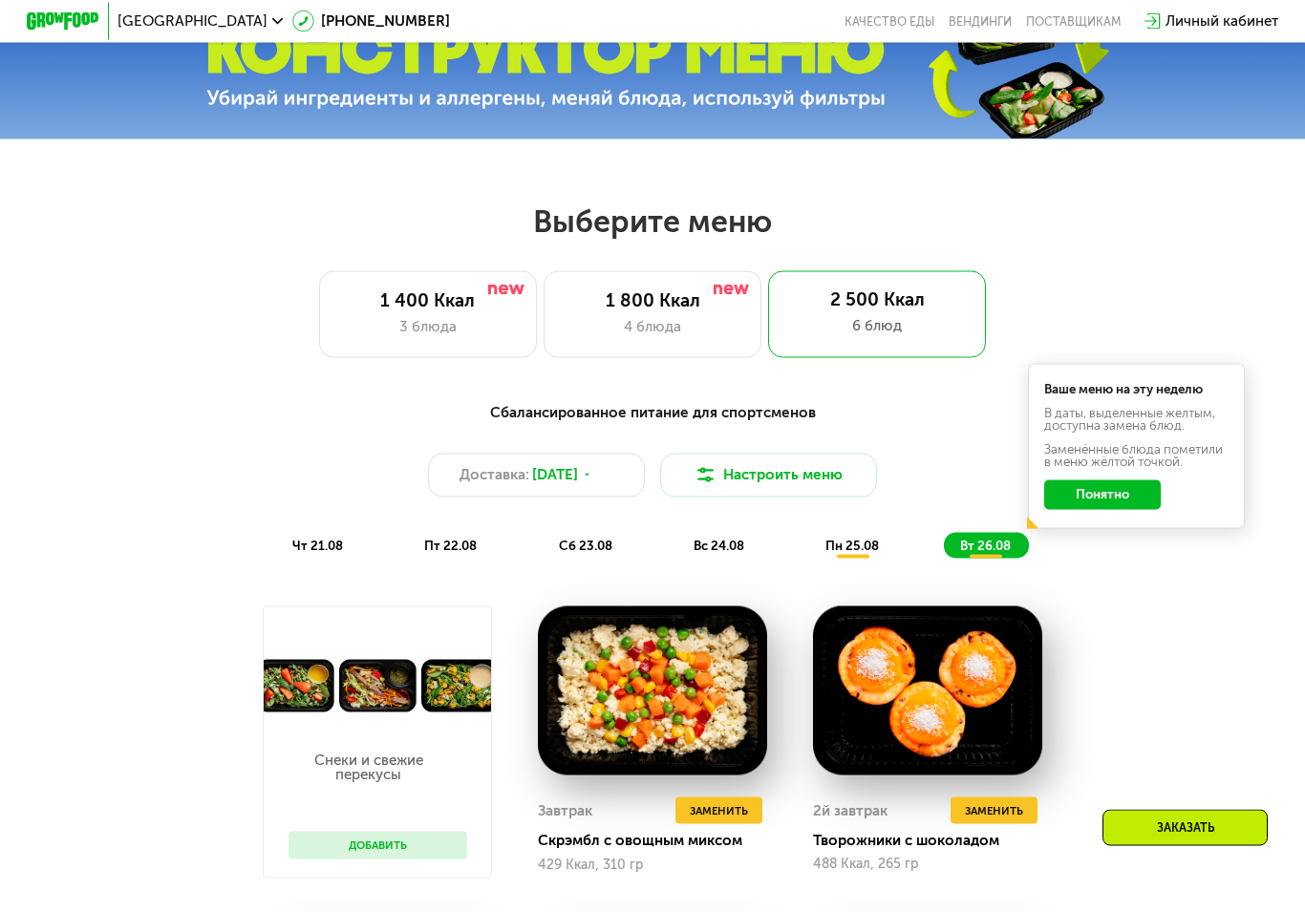
click at [543, 312] on div "1 400 Ккал 3 блюда" at bounding box center [652, 314] width 218 height 87
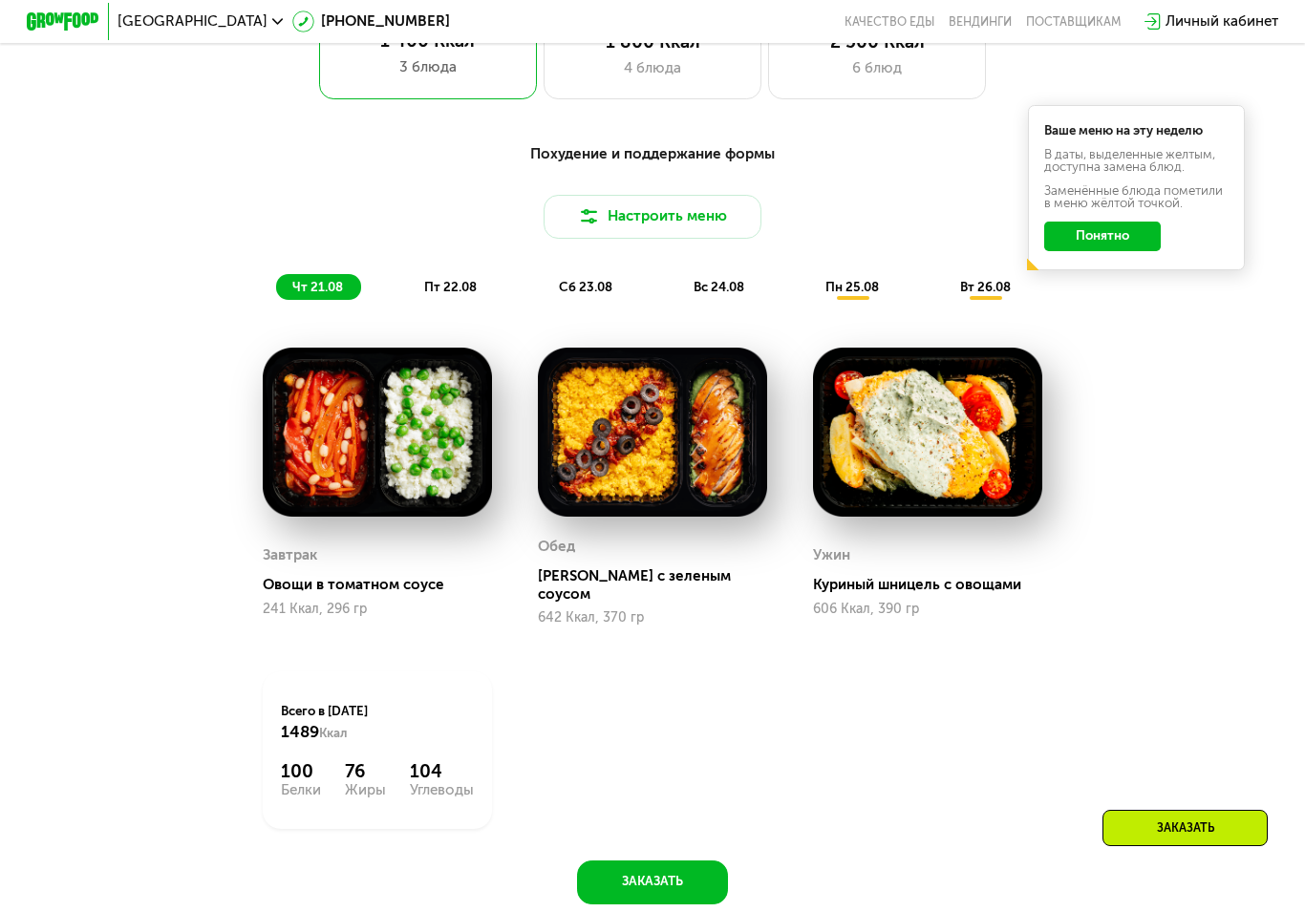
scroll to position [913, 0]
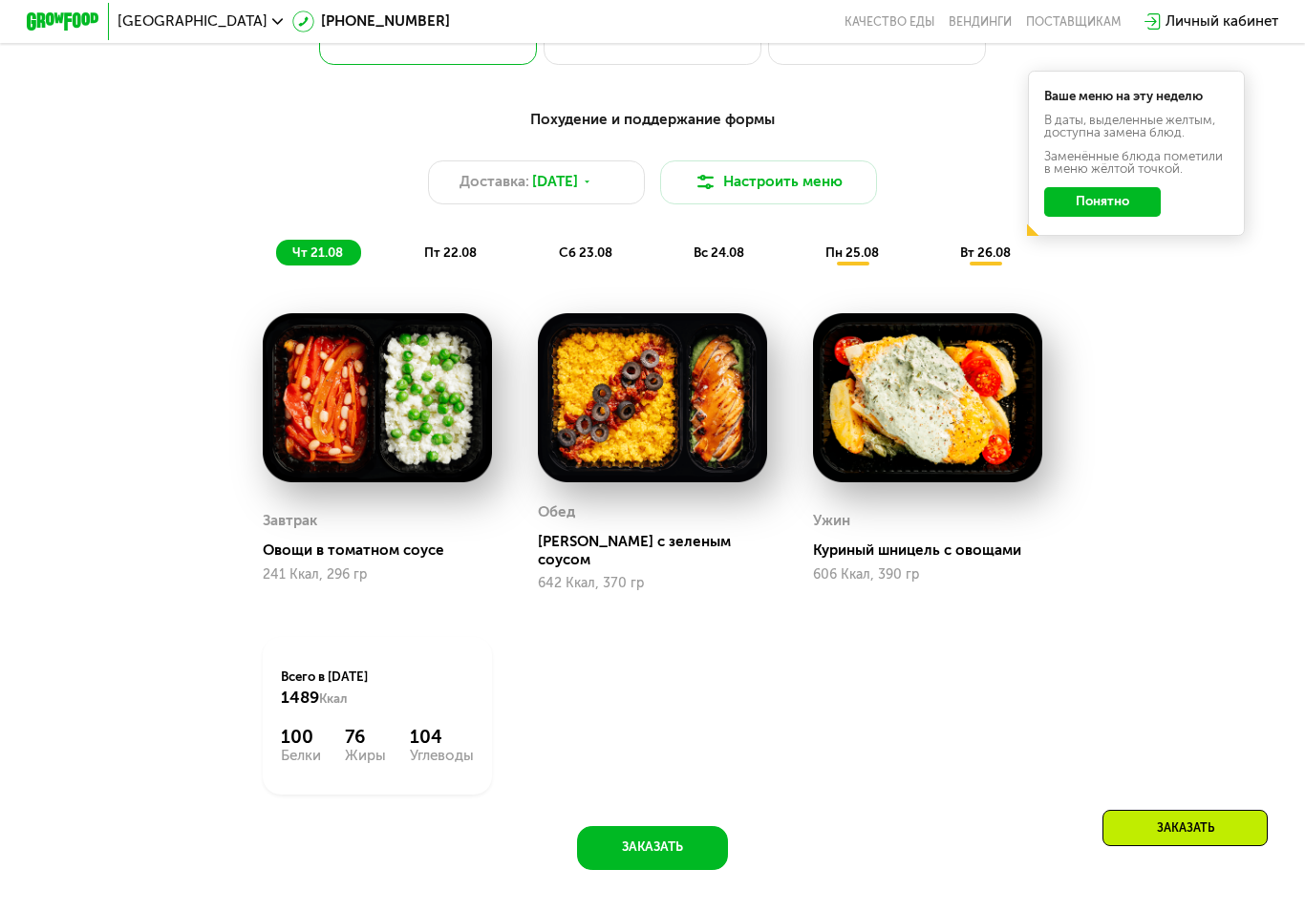
click at [985, 254] on span "вт 26.08" at bounding box center [985, 252] width 51 height 14
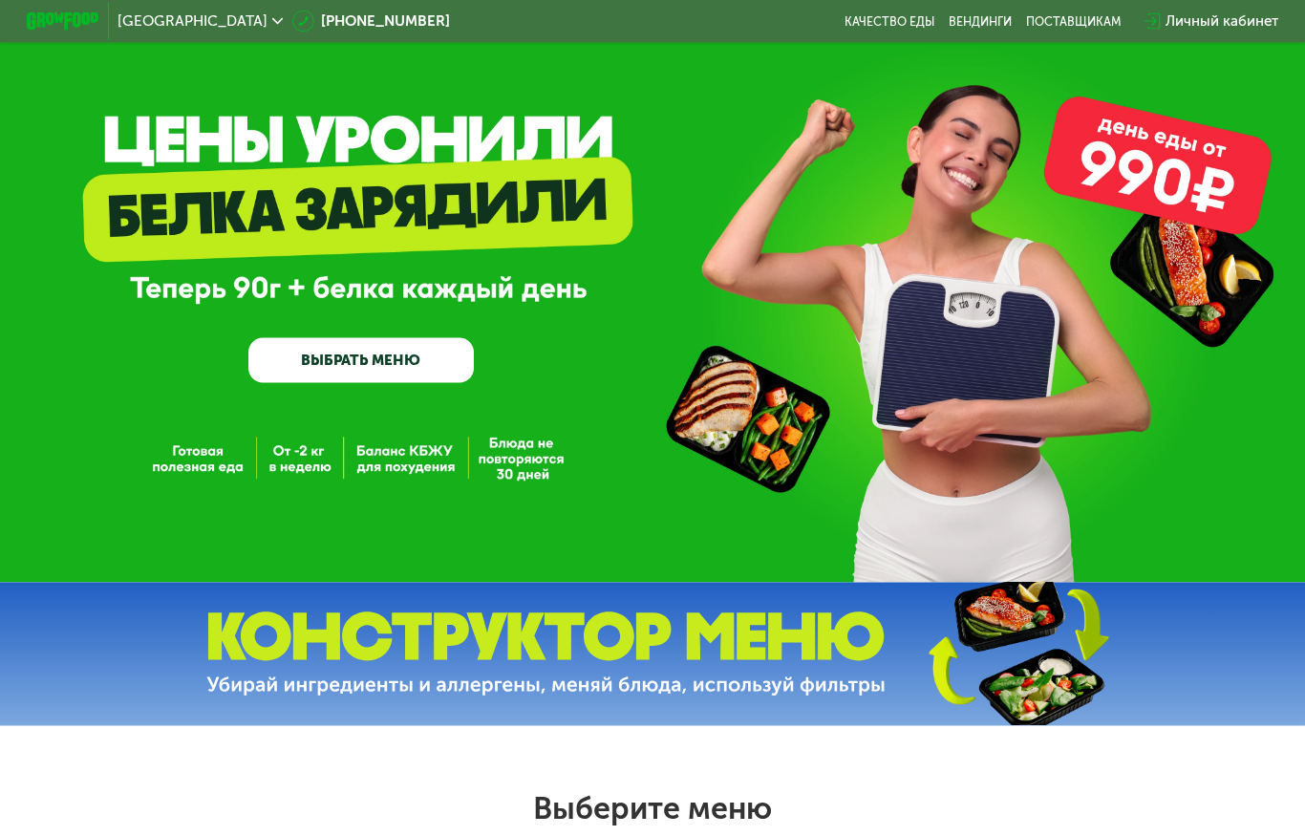
scroll to position [0, 0]
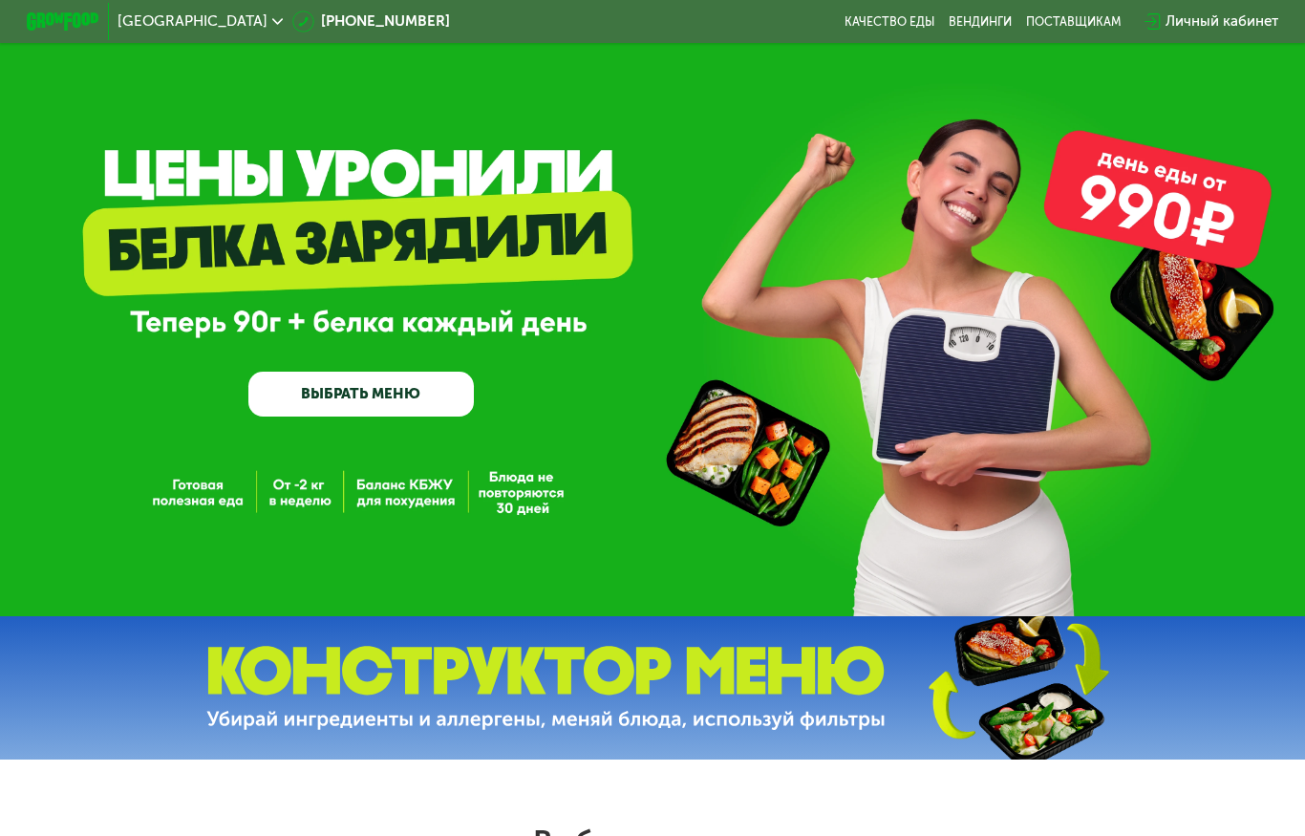
click at [311, 383] on link "ВЫБРАТЬ МЕНЮ" at bounding box center [360, 394] width 225 height 45
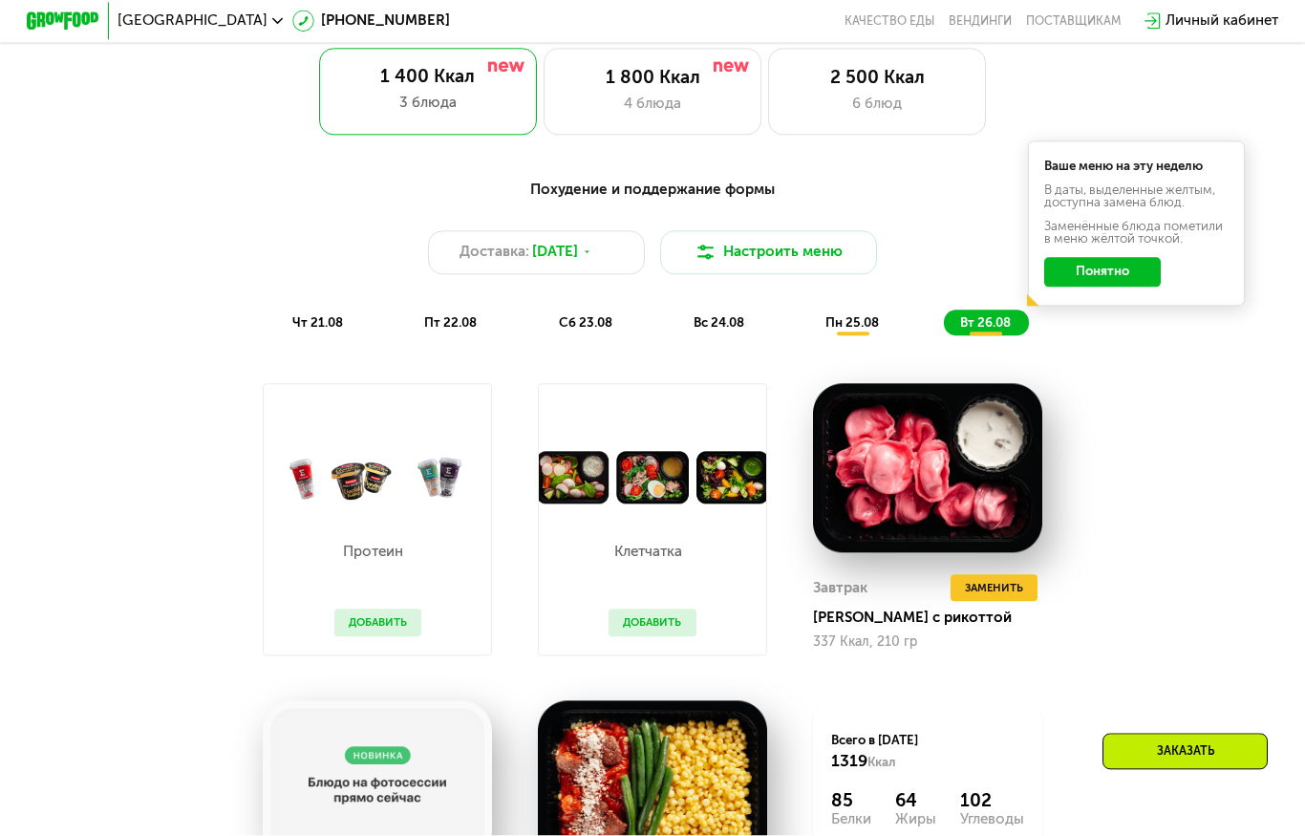
scroll to position [884, 0]
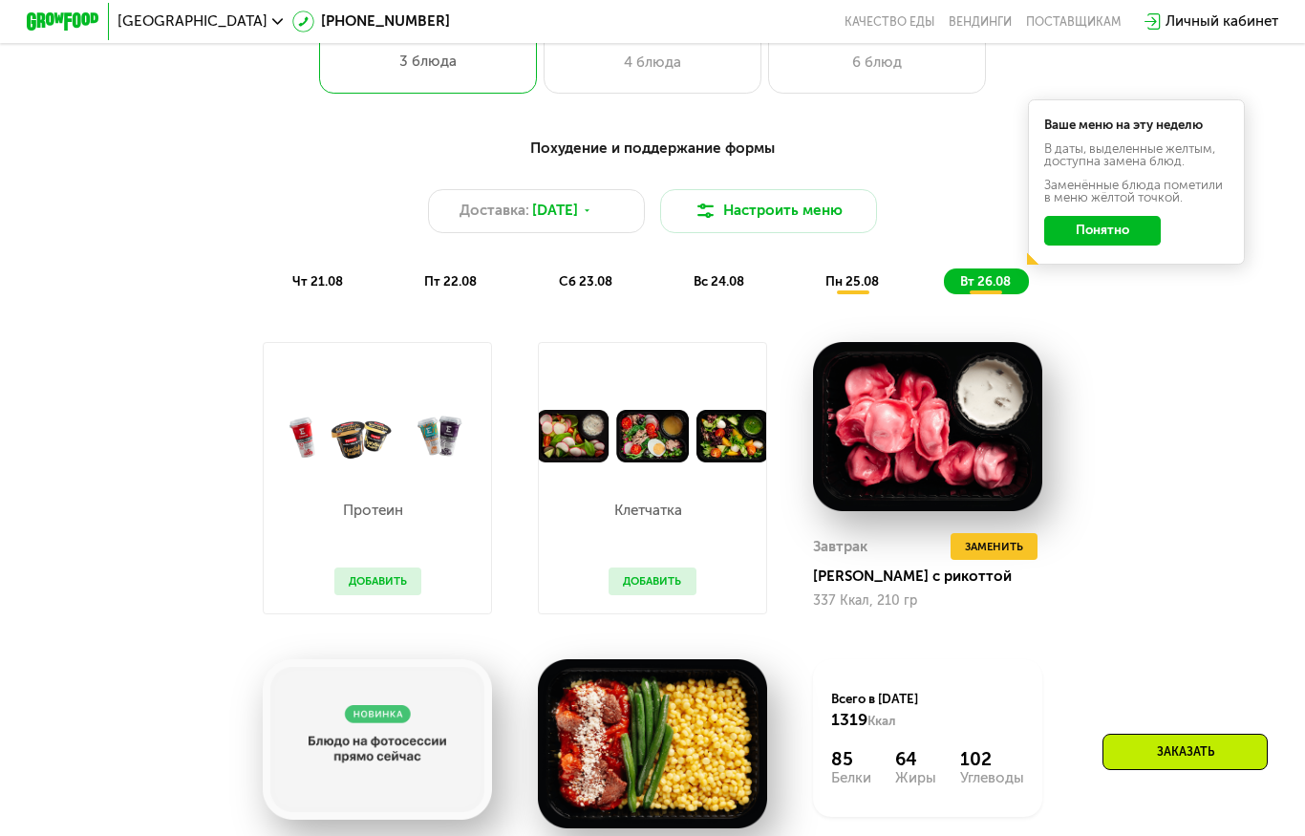
click at [744, 199] on button "Настроить меню" at bounding box center [769, 211] width 218 height 44
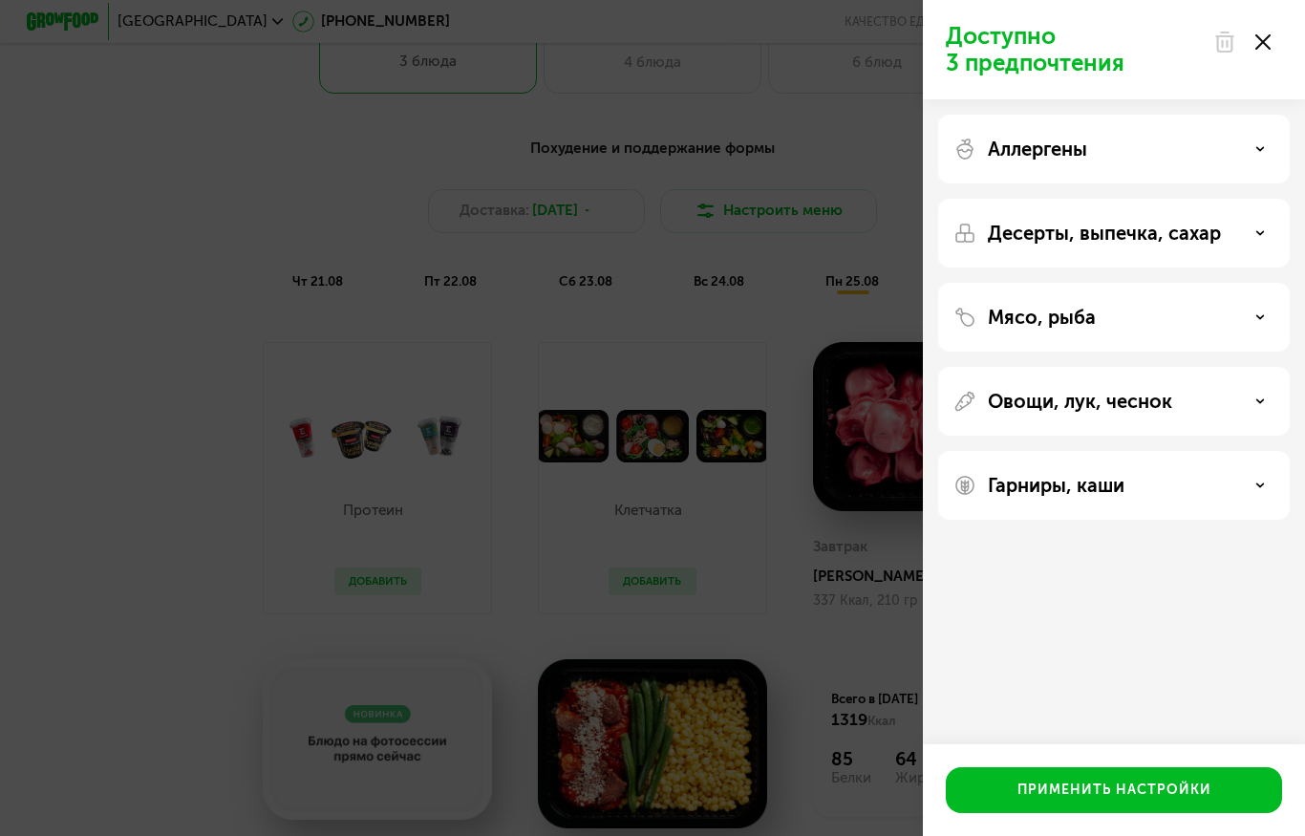
click at [959, 156] on img at bounding box center [964, 149] width 23 height 23
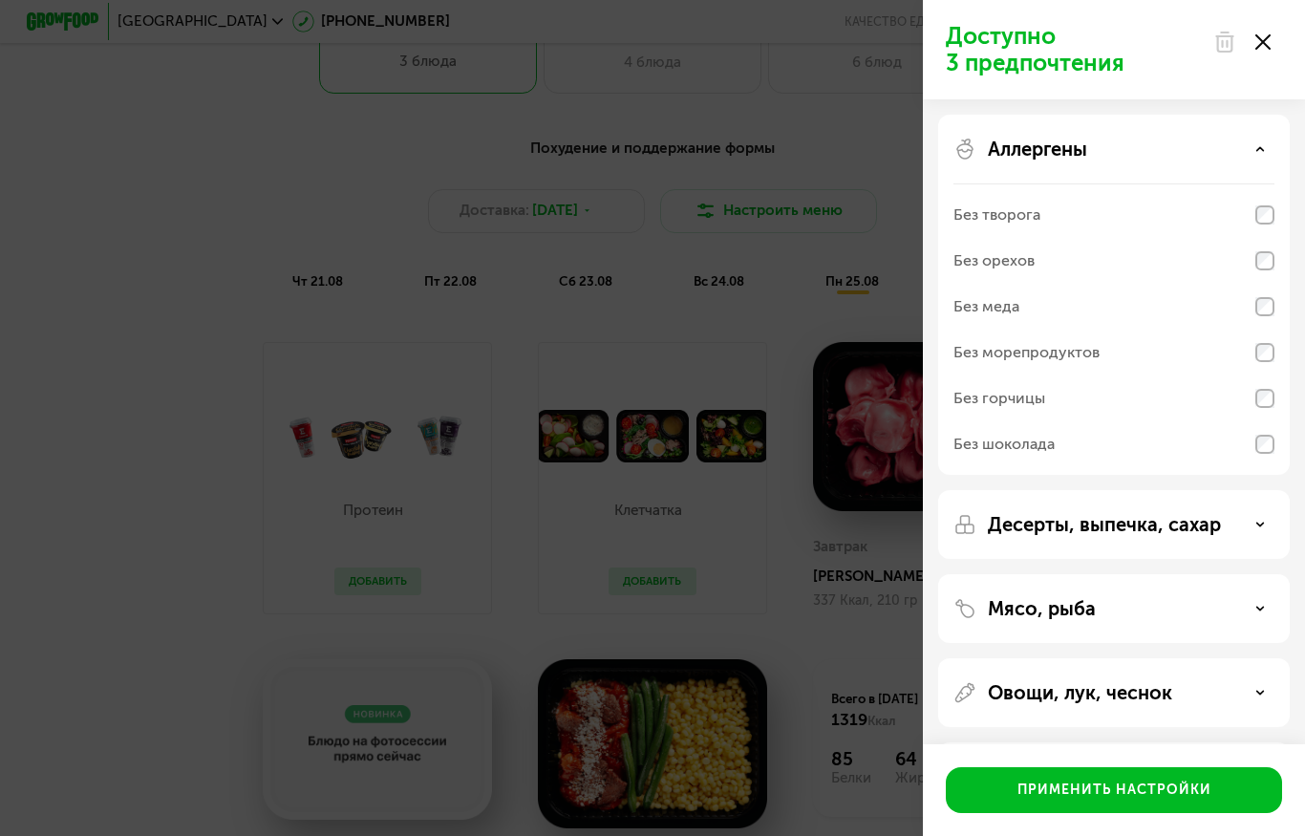
click at [985, 490] on div "Аллергены Без творога Без орехов Без меда Без морепродуктов Без горчицы Без шок…" at bounding box center [1113, 524] width 351 height 69
click at [998, 151] on p "Аллергены" at bounding box center [1037, 149] width 99 height 23
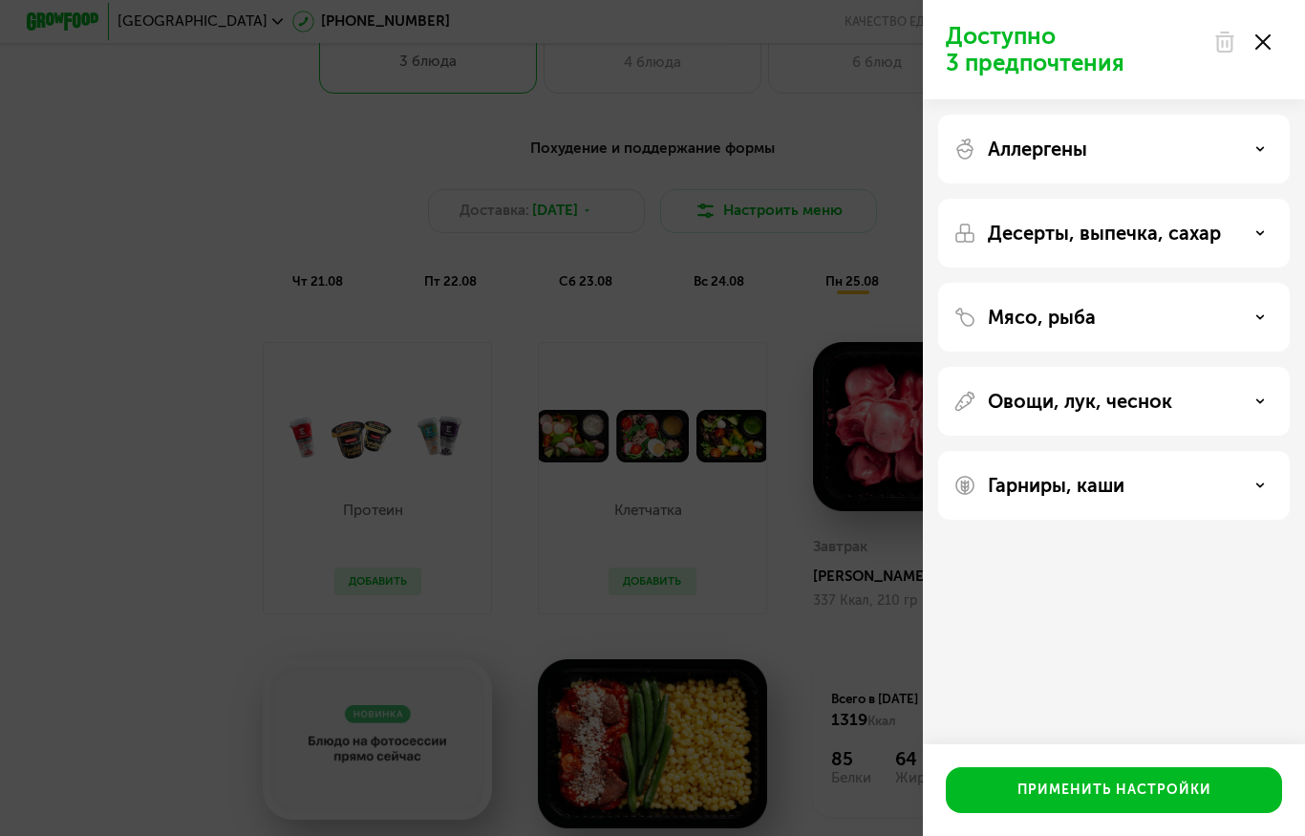
click at [972, 235] on img at bounding box center [964, 233] width 23 height 23
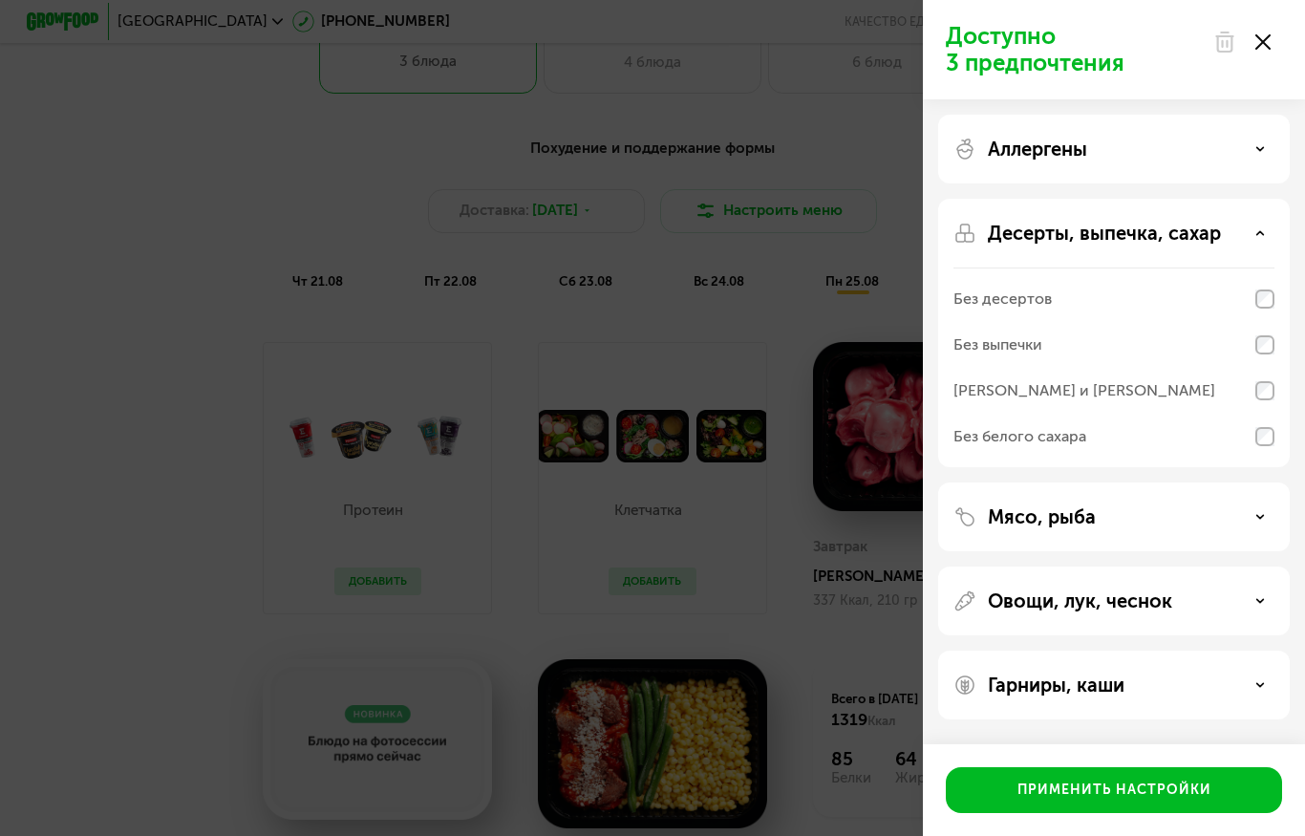
click at [983, 482] on div "Десерты, выпечка, сахар Без десертов Без выпечки Без сэндвичей и круассанов Без…" at bounding box center [1113, 516] width 351 height 69
click at [1000, 482] on div "Десерты, выпечка, сахар Без десертов Без выпечки Без сэндвичей и круассанов Без…" at bounding box center [1113, 516] width 351 height 69
click at [1011, 228] on p "Десерты, выпечка, сахар" at bounding box center [1104, 233] width 233 height 23
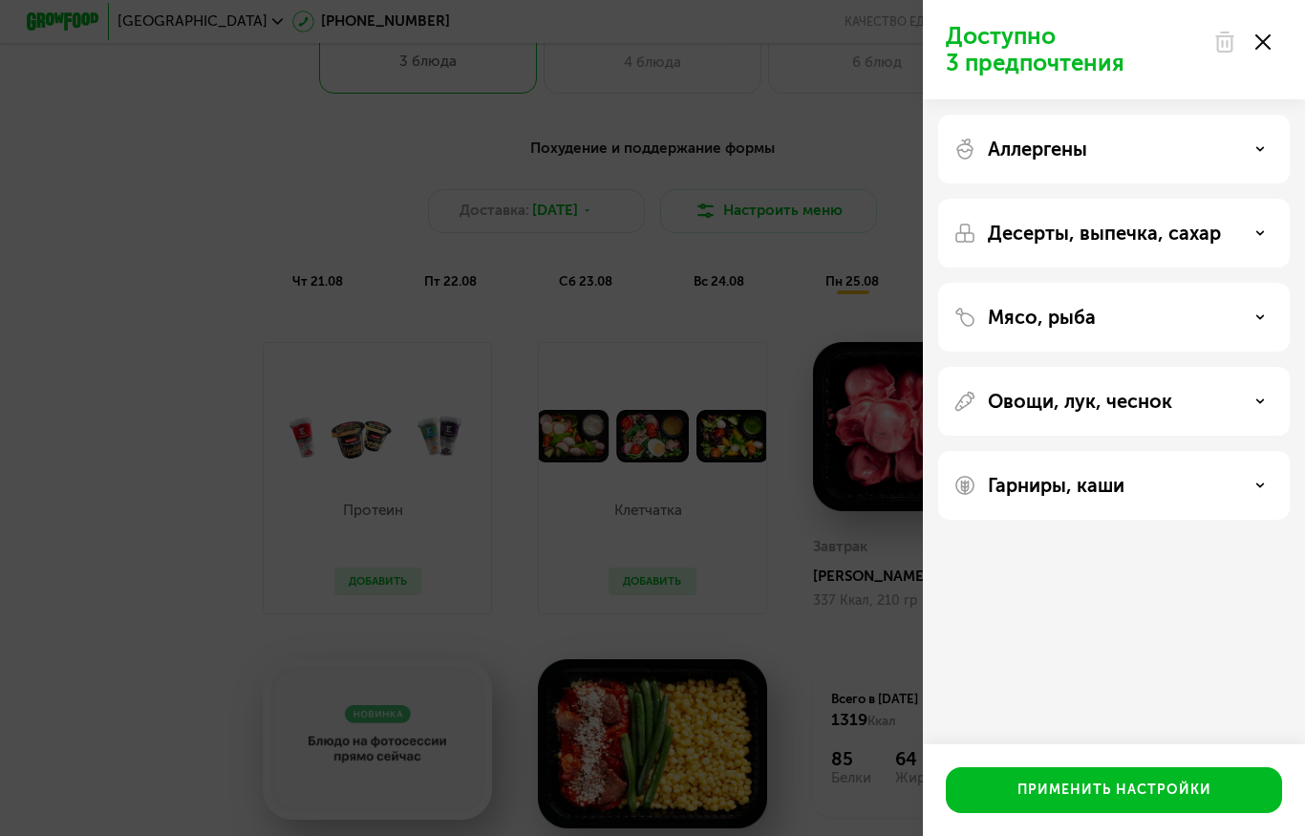
click at [990, 367] on div "Мясо, рыба" at bounding box center [1113, 401] width 351 height 69
click at [1009, 324] on p "Мясо, рыба" at bounding box center [1042, 317] width 108 height 23
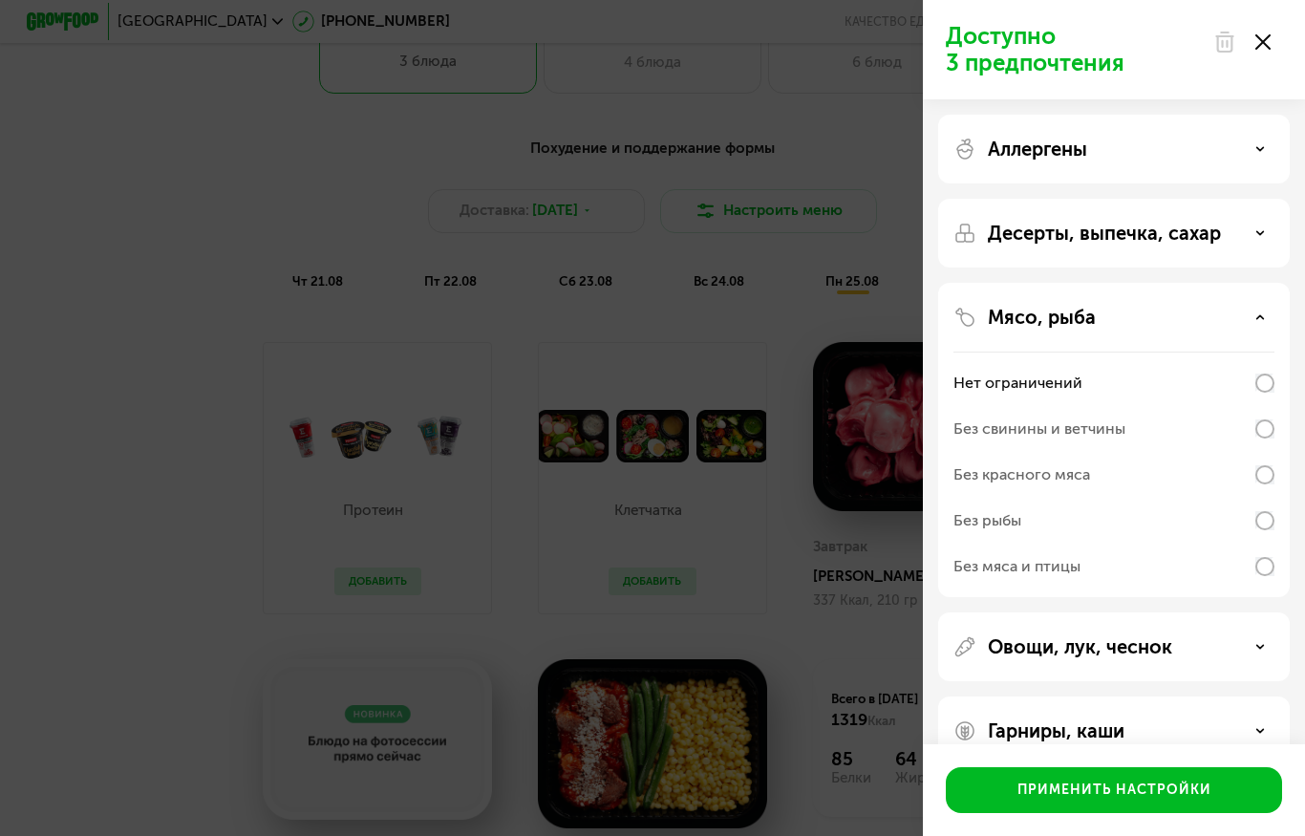
click at [985, 612] on div "Мясо, рыба Нет ограничений Без свинины и ветчины Без красного мяса Без рыбы Без…" at bounding box center [1113, 646] width 351 height 69
click at [990, 306] on p "Мясо, рыба" at bounding box center [1042, 317] width 108 height 23
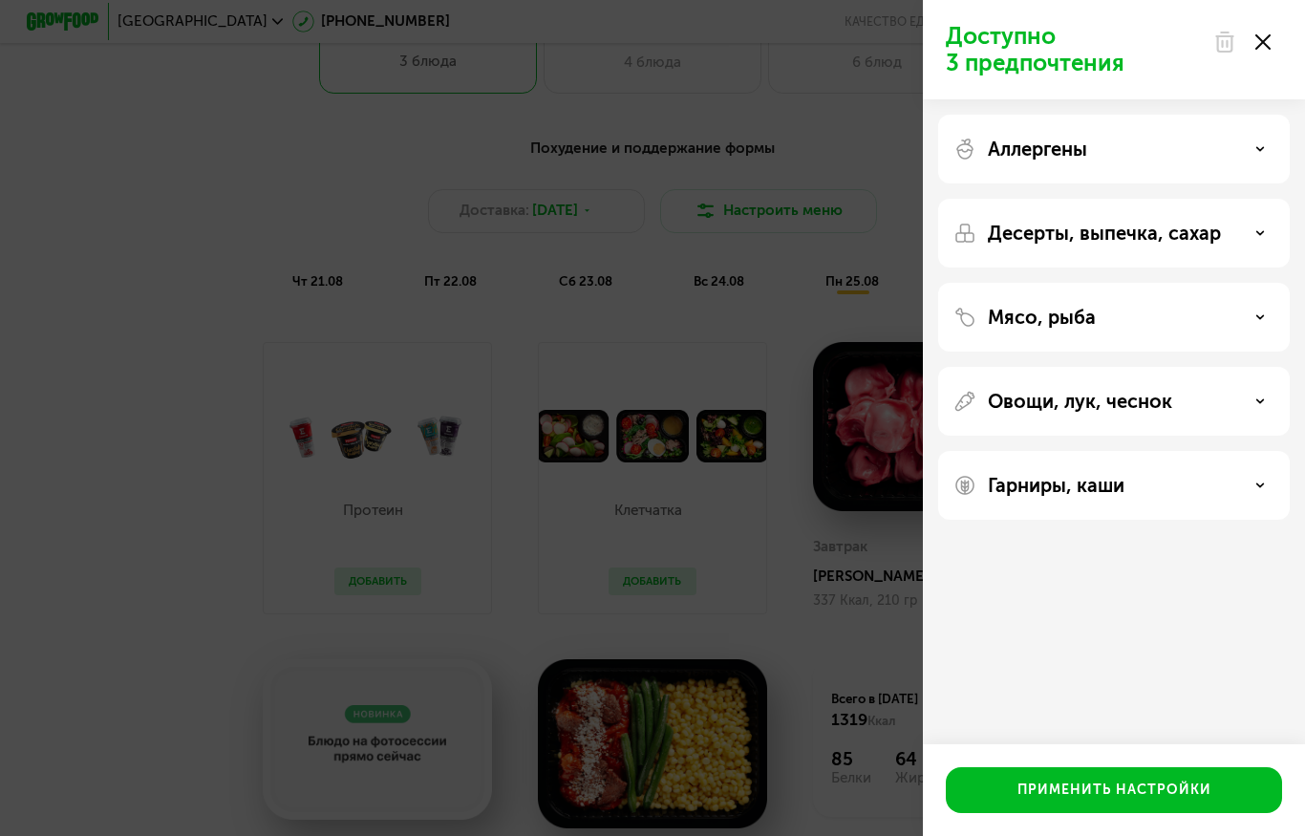
click at [1006, 391] on p "Овощи, лук, чеснок" at bounding box center [1080, 401] width 184 height 23
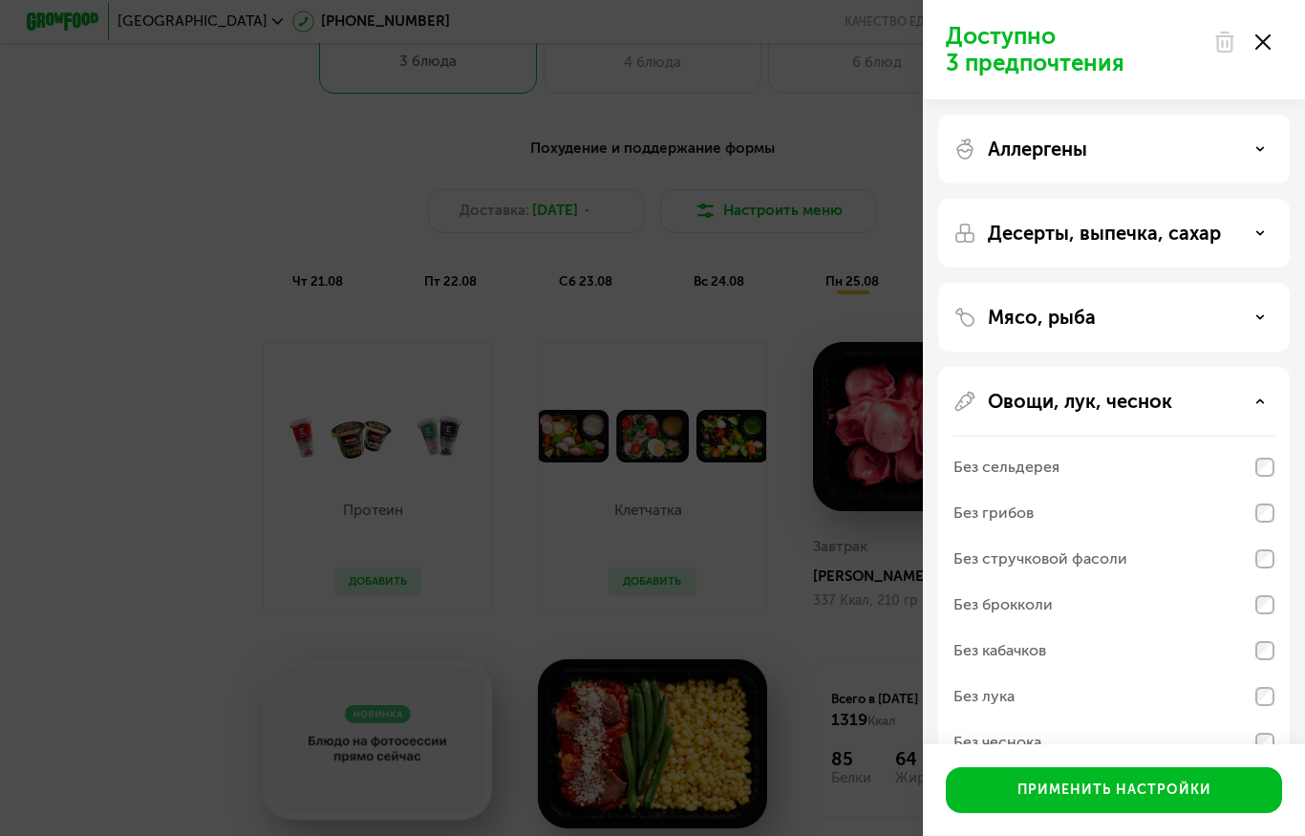
click at [987, 394] on div "Овощи, лук, чеснок" at bounding box center [1113, 401] width 321 height 23
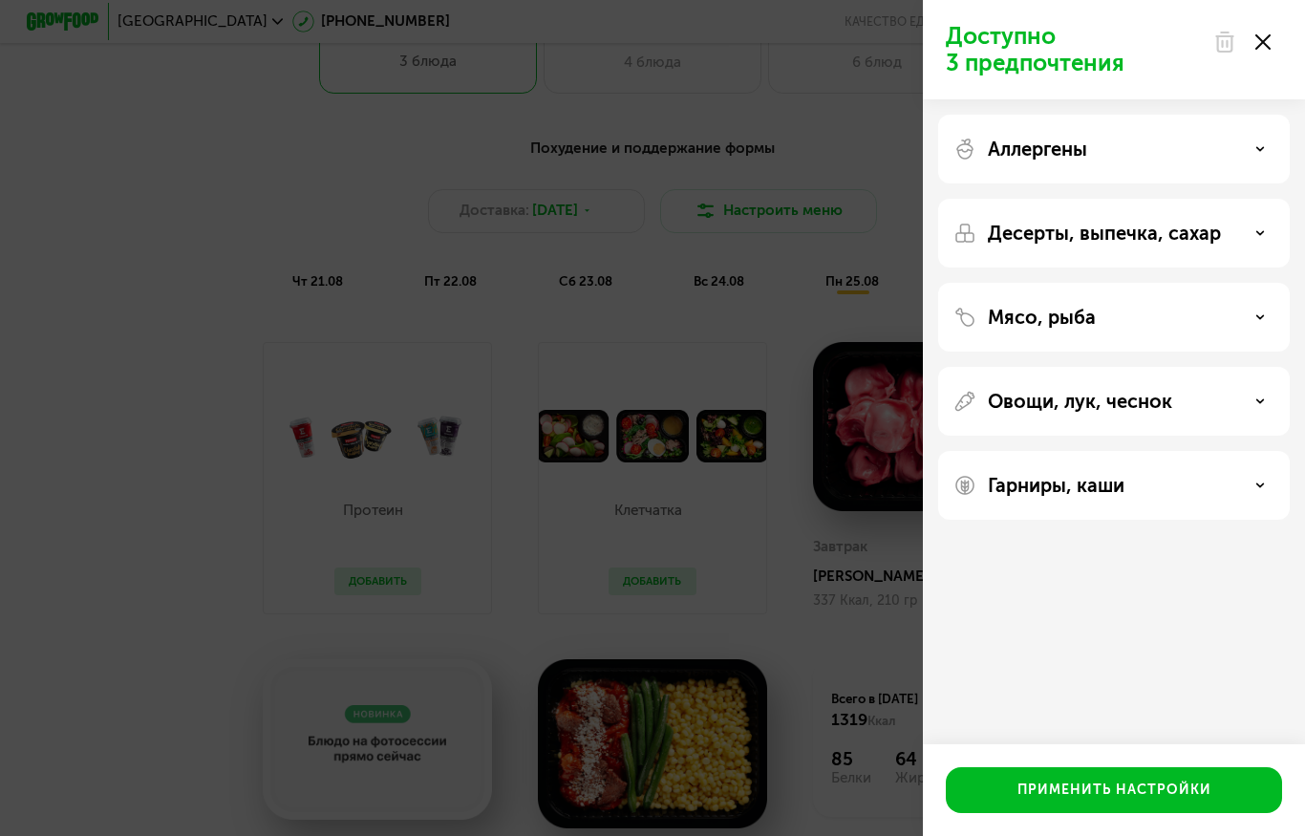
click at [986, 451] on div "Овощи, лук, чеснок" at bounding box center [1113, 485] width 351 height 69
click at [999, 483] on p "Гарниры, каши" at bounding box center [1056, 485] width 137 height 23
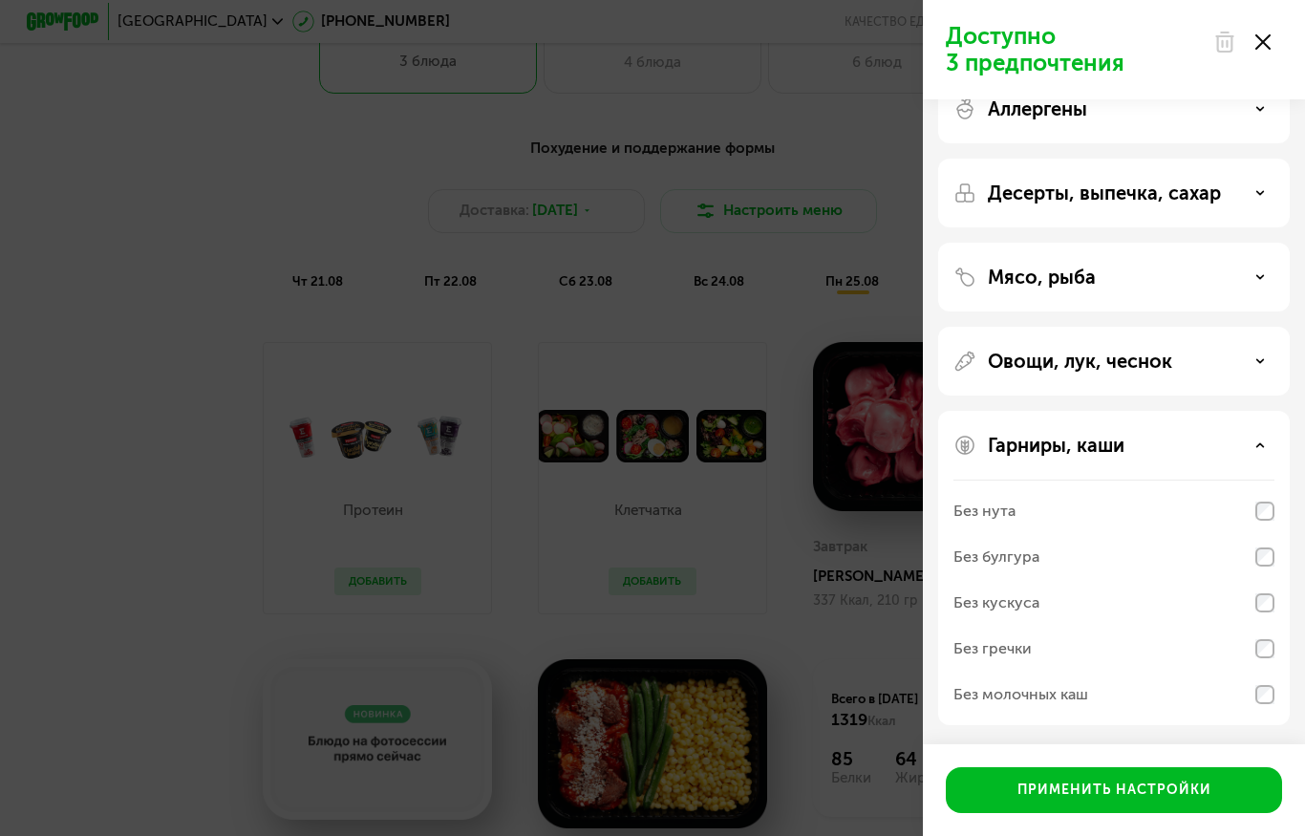
click at [839, 191] on div "Доступно 3 предпочтения Аллергены Десерты, выпечка, сахар Мясо, рыба Овощи, лук…" at bounding box center [652, 418] width 1305 height 836
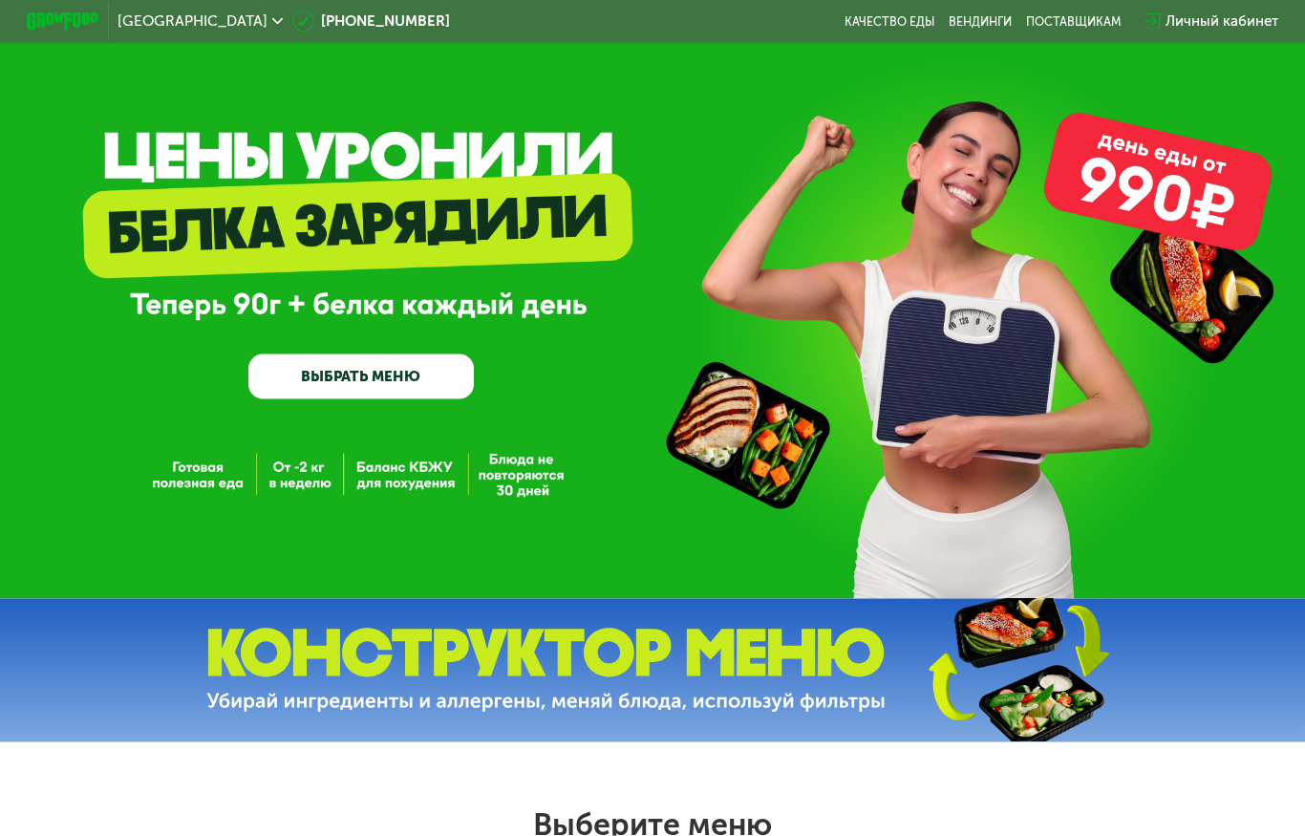
scroll to position [0, 0]
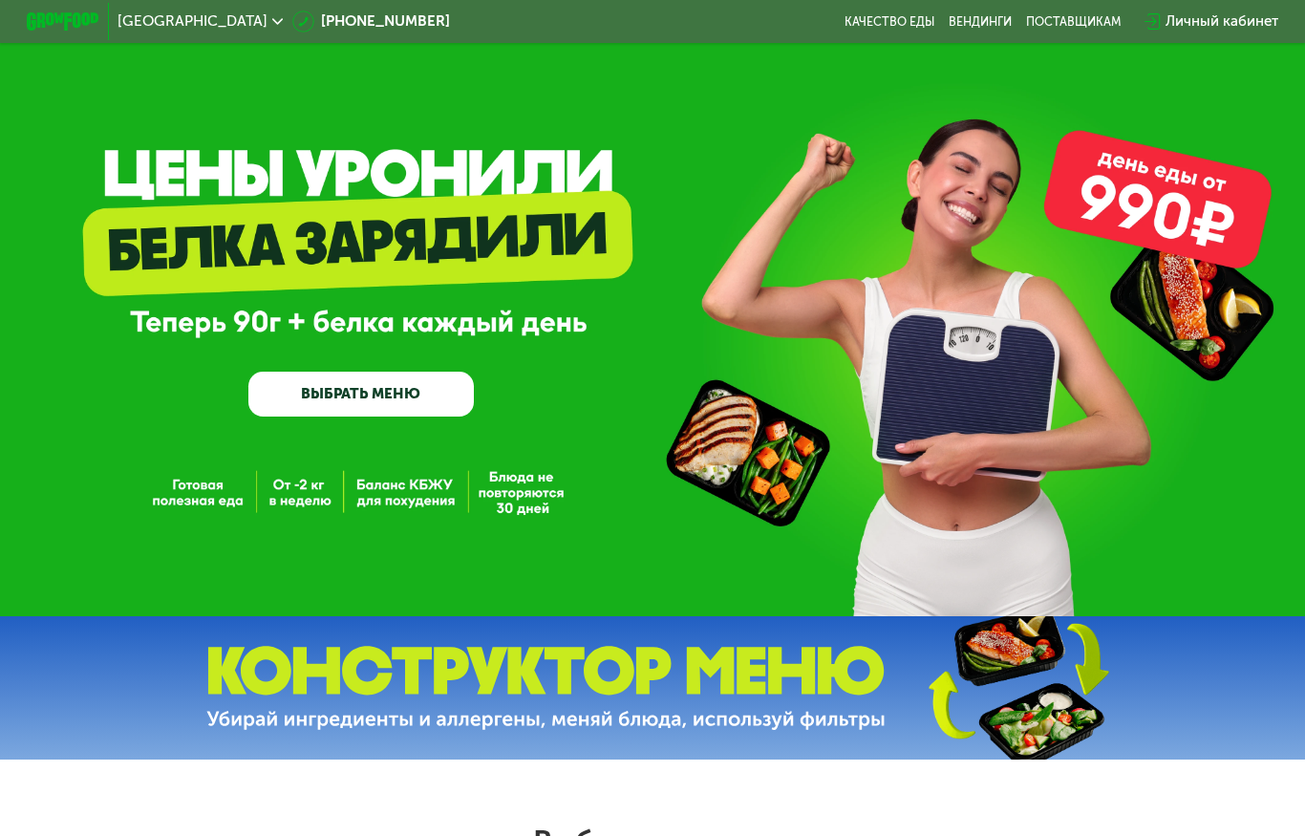
click at [58, 7] on div at bounding box center [63, 21] width 91 height 37
click at [71, 17] on img at bounding box center [63, 21] width 72 height 19
click at [1068, 27] on div "поставщикам" at bounding box center [1073, 21] width 95 height 14
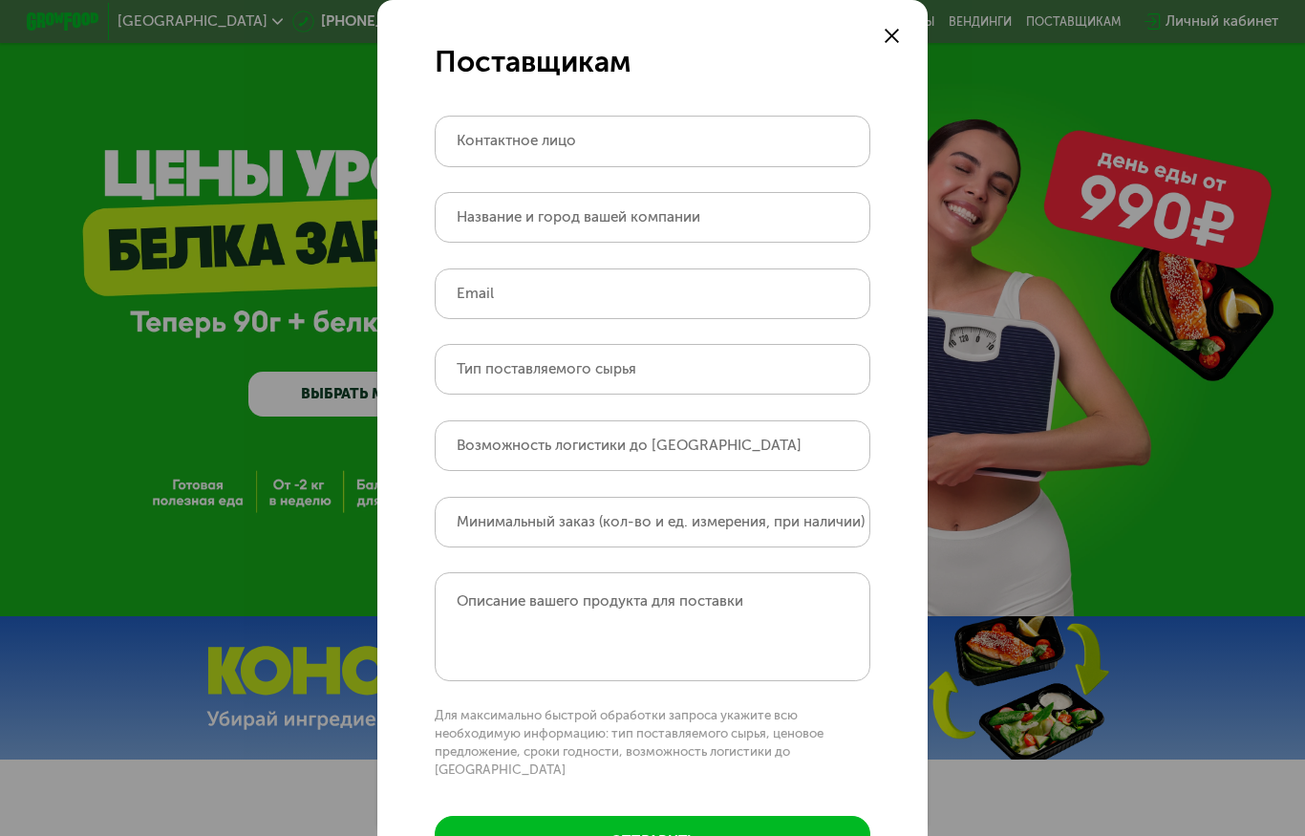
click at [298, 277] on div "Поставщикам Контактное лицо Название и город вашей компании Email Тип поставляе…" at bounding box center [652, 418] width 1305 height 836
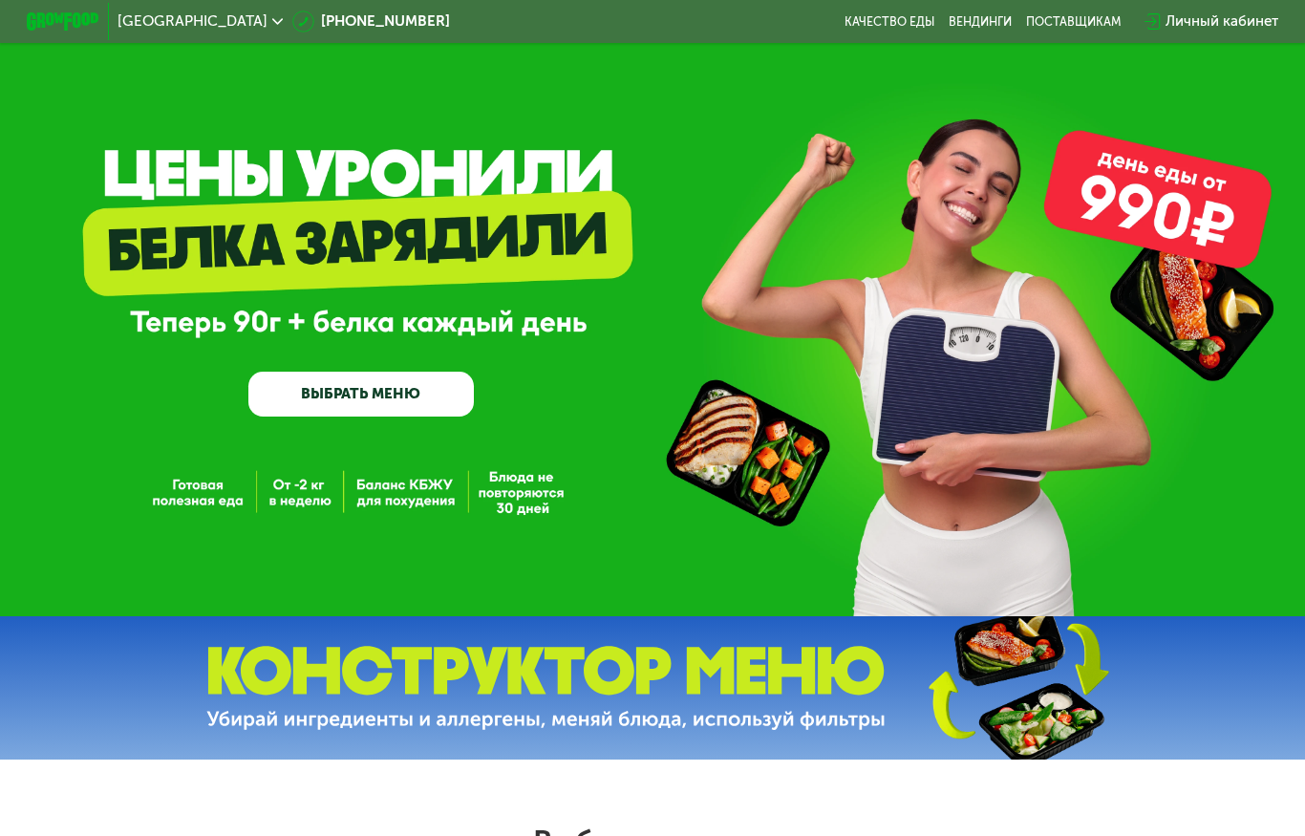
click at [959, 28] on link "Вендинги" at bounding box center [979, 21] width 63 height 14
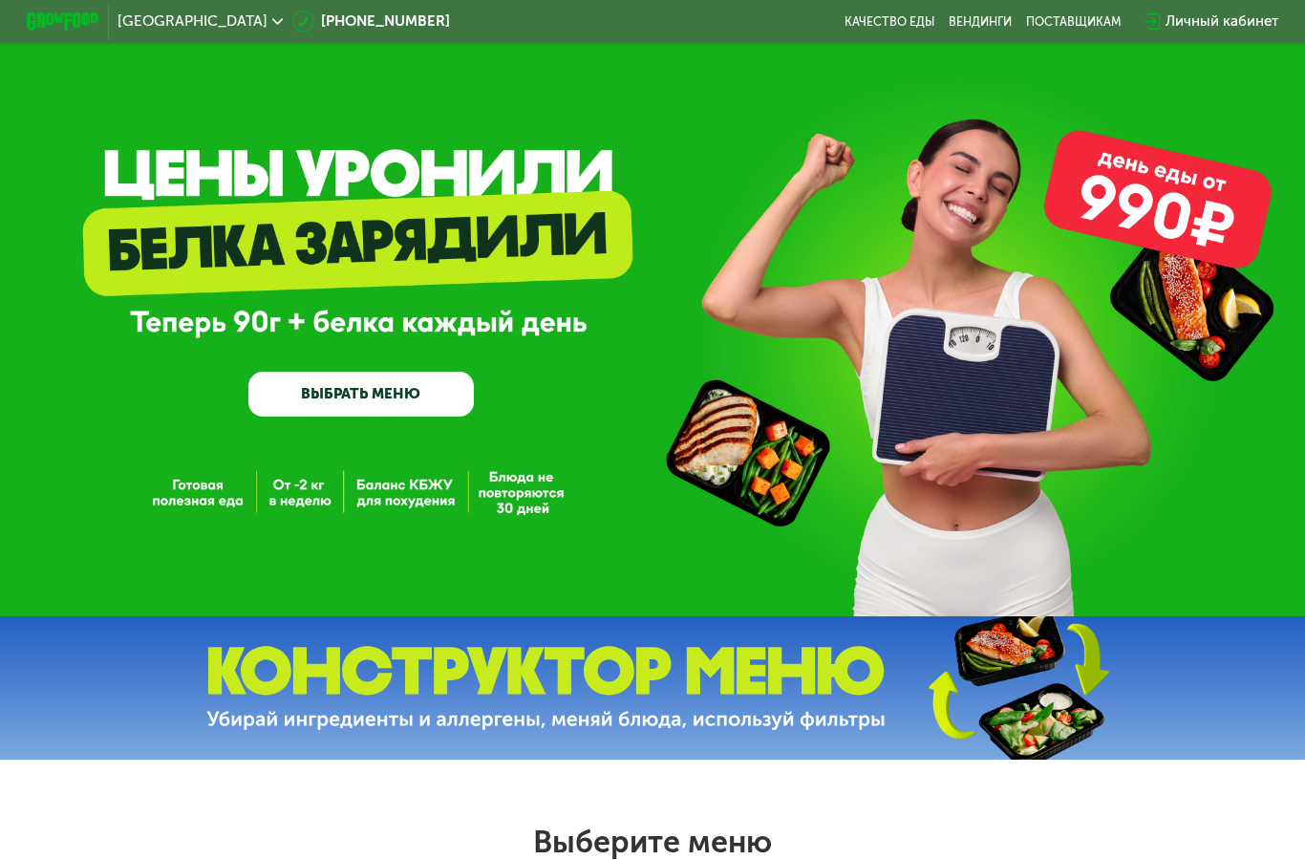
click at [882, 14] on link "Качество еды" at bounding box center [889, 21] width 90 height 14
